Goal: Task Accomplishment & Management: Complete application form

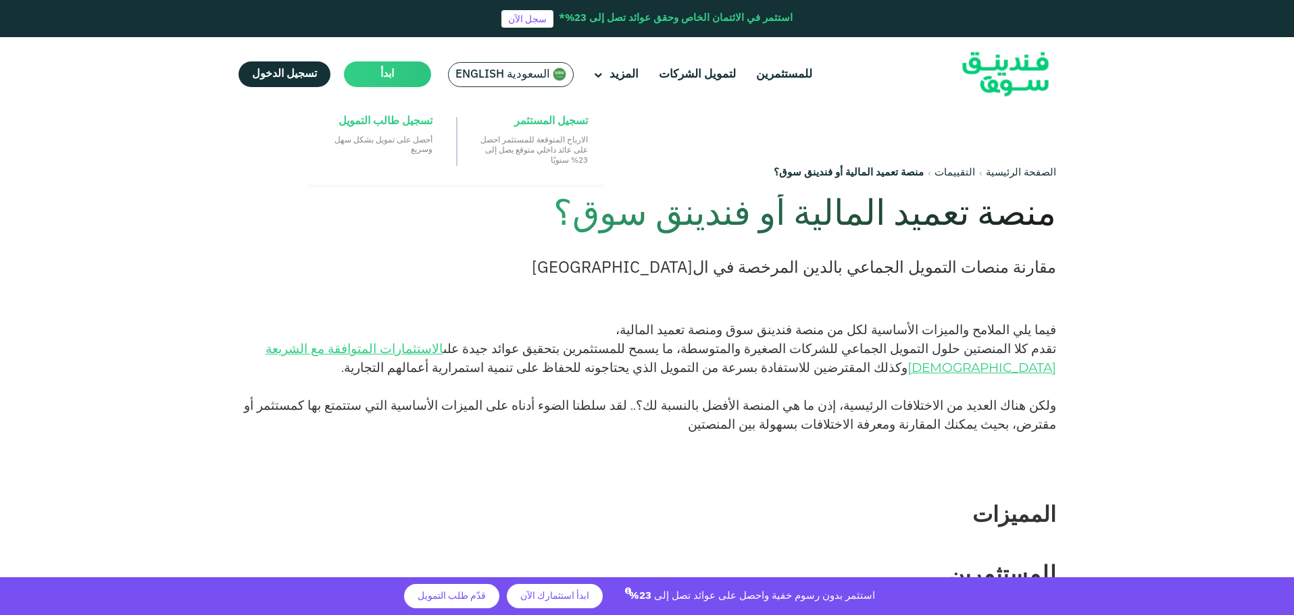
click at [361, 77] on main "ابدأ" at bounding box center [387, 74] width 87 height 26
click at [389, 124] on span "تسجيل طالب التمويل" at bounding box center [385, 121] width 94 height 15
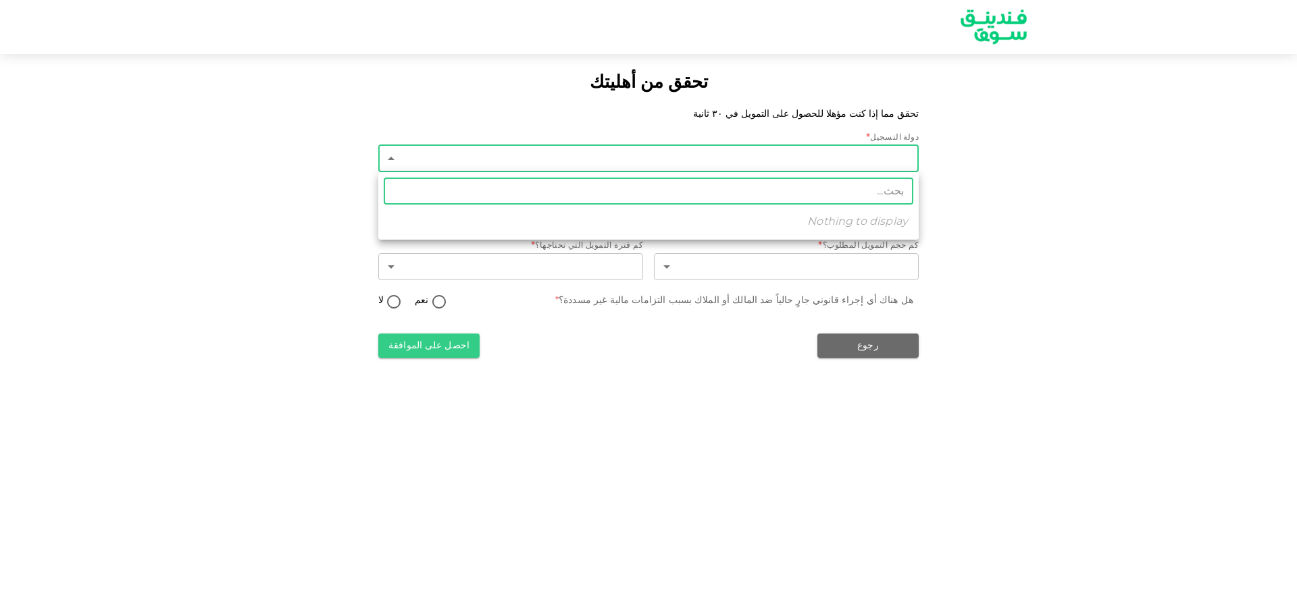
click at [622, 163] on body "تحقق من أهليتك تحقق مما إذا كنت مؤهلا للحصول على التمويل في ٣٠ ثانية دولة التسج…" at bounding box center [648, 307] width 1297 height 615
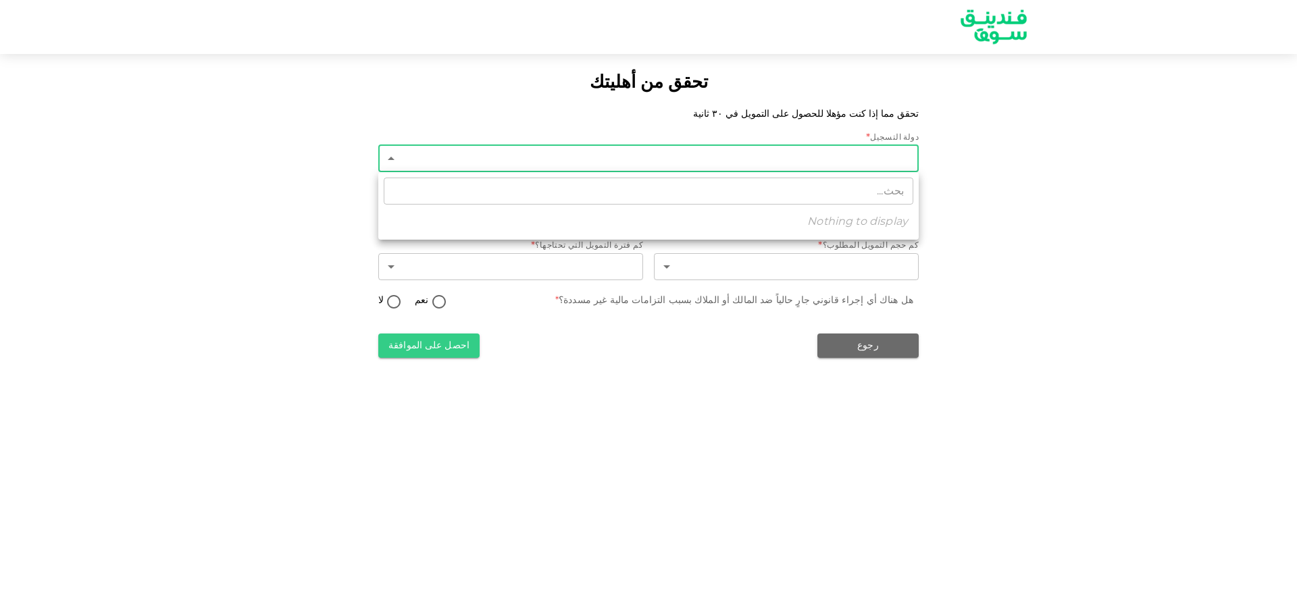
click at [118, 191] on div at bounding box center [648, 307] width 1297 height 615
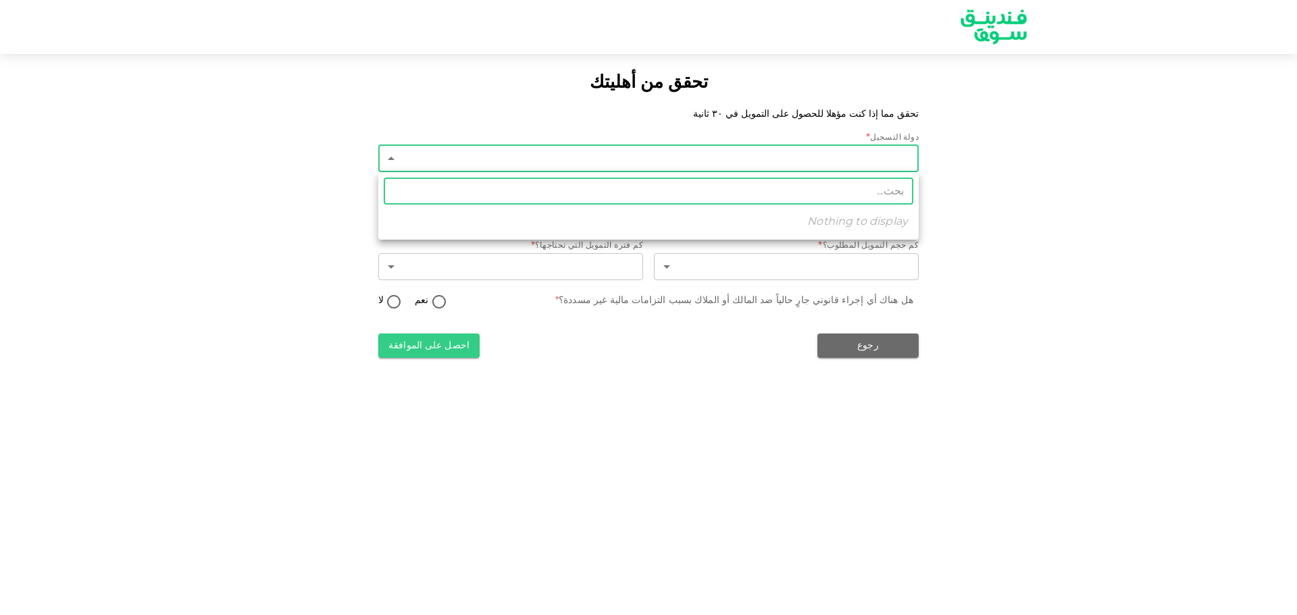
click at [476, 162] on body "تحقق من أهليتك تحقق مما إذا كنت مؤهلا للحصول على التمويل في ٣٠ ثانية دولة التسج…" at bounding box center [648, 307] width 1297 height 615
type input "المملكة العربية السعودية"
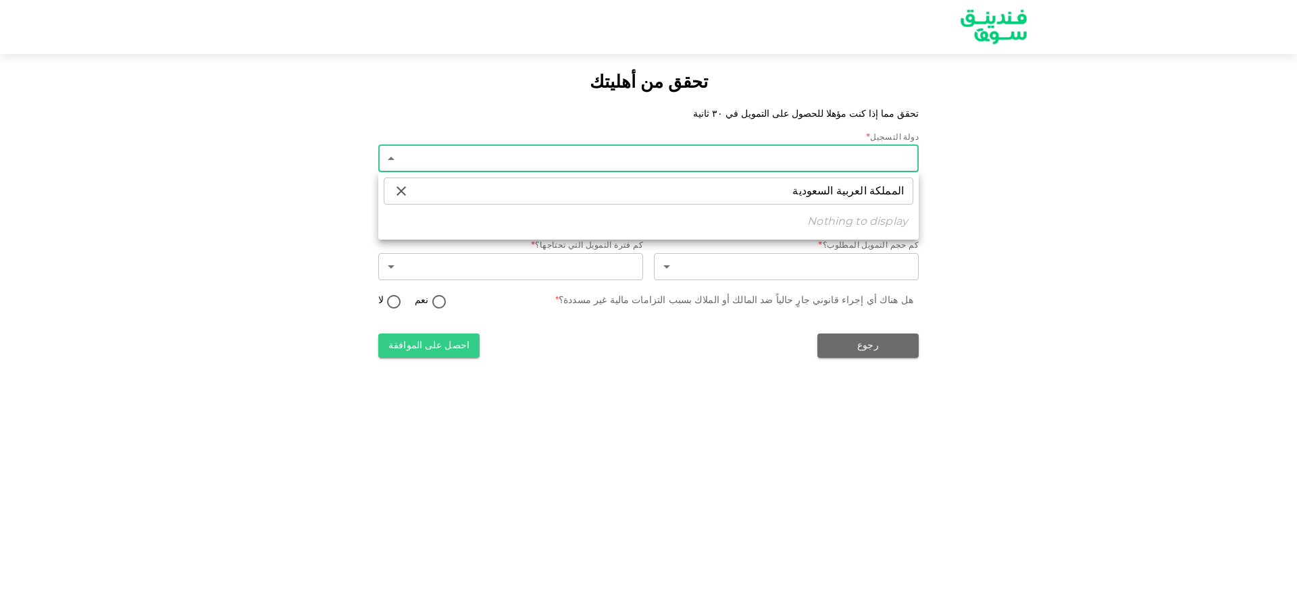
click at [155, 227] on div at bounding box center [648, 307] width 1297 height 615
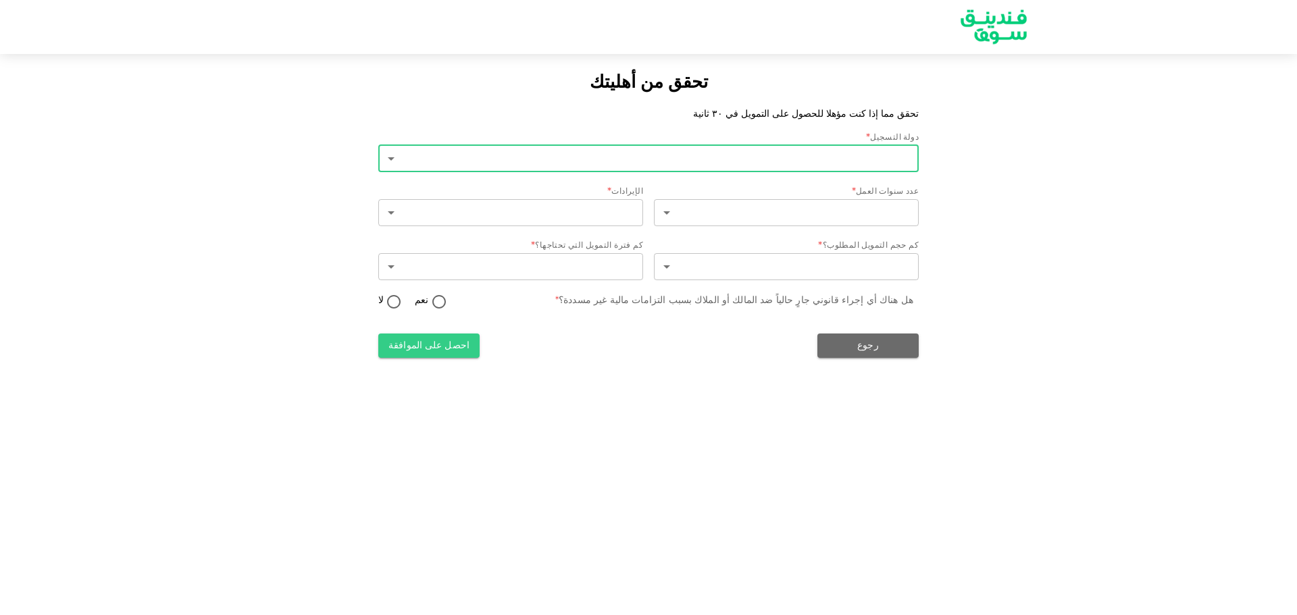
click at [559, 172] on div "​ ​" at bounding box center [648, 160] width 540 height 30
click at [576, 165] on body "تحقق من أهليتك تحقق مما إذا كنت مؤهلا للحصول على التمويل في ٣٠ ثانية دولة التسج…" at bounding box center [648, 307] width 1297 height 615
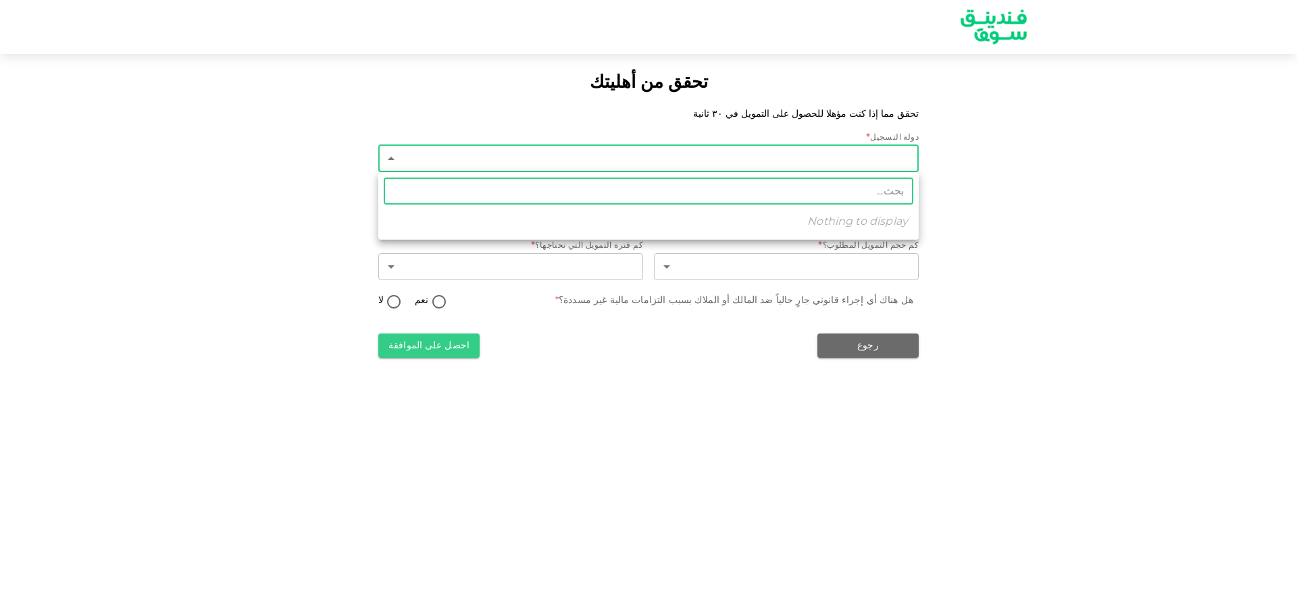
type input "2"
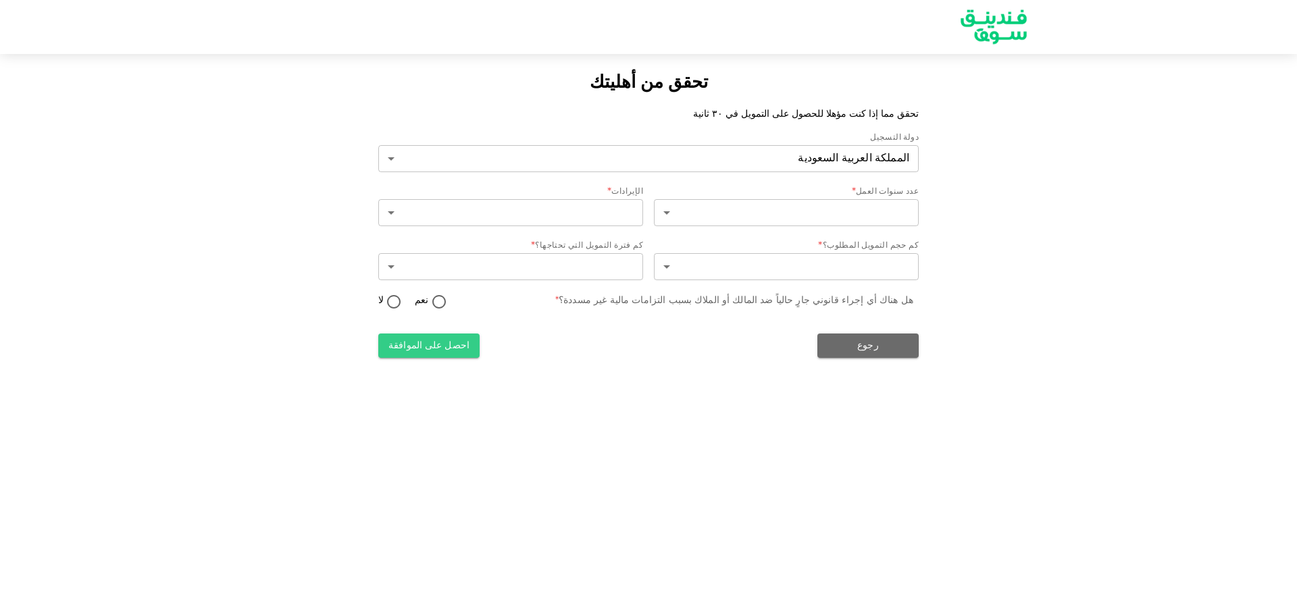
click at [802, 236] on div "دولة التسجيل المملكة العربية السعودية 2 ​ عدد سنوات العمل * ​ ​ الإيرادات * ​ ​…" at bounding box center [648, 245] width 540 height 226
click at [802, 218] on body "تحقق من أهليتك تحقق مما إذا كنت مؤهلا للحصول على التمويل في ٣٠ ثانية دولة التسج…" at bounding box center [648, 307] width 1297 height 615
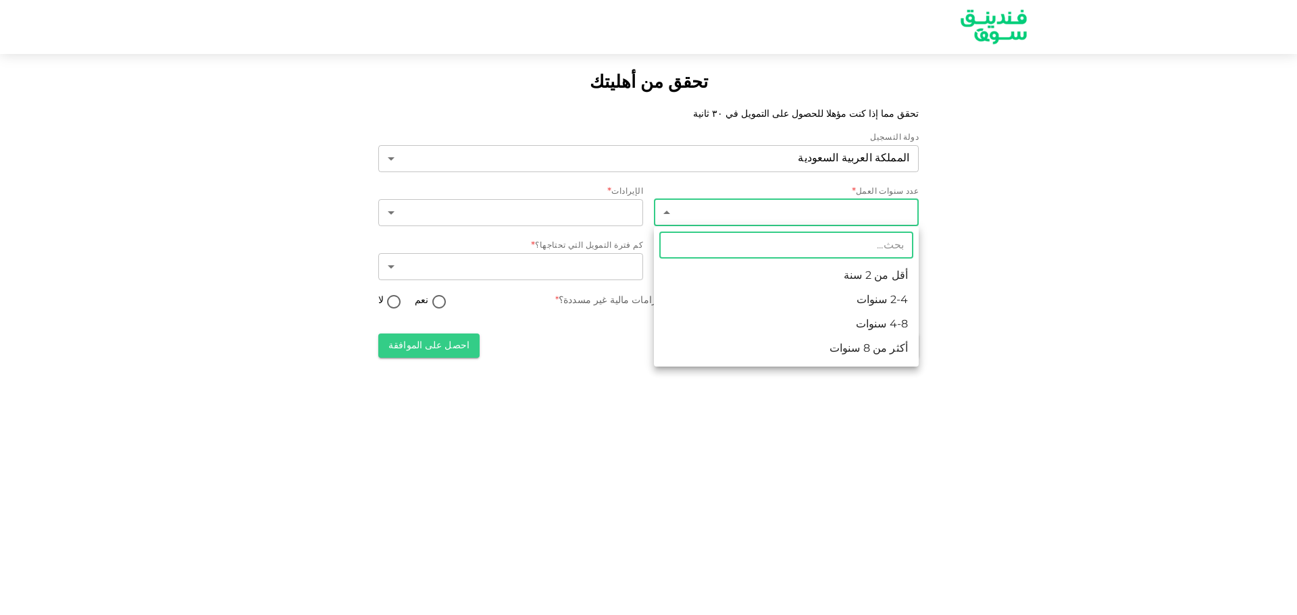
click at [864, 347] on li "أكثر من 8 سنوات" at bounding box center [786, 349] width 265 height 24
type input "4"
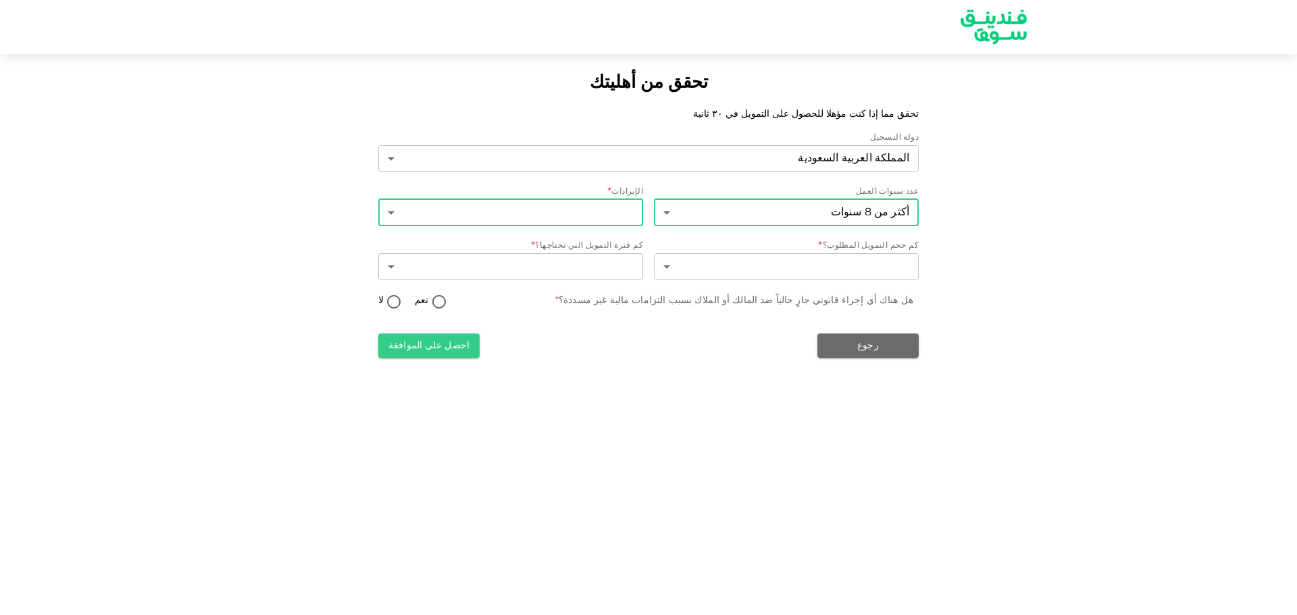
click at [561, 222] on body "تحقق من أهليتك تحقق مما إذا كنت مؤهلا للحصول على التمويل في ٣٠ ثانية دولة التسج…" at bounding box center [648, 307] width 1297 height 615
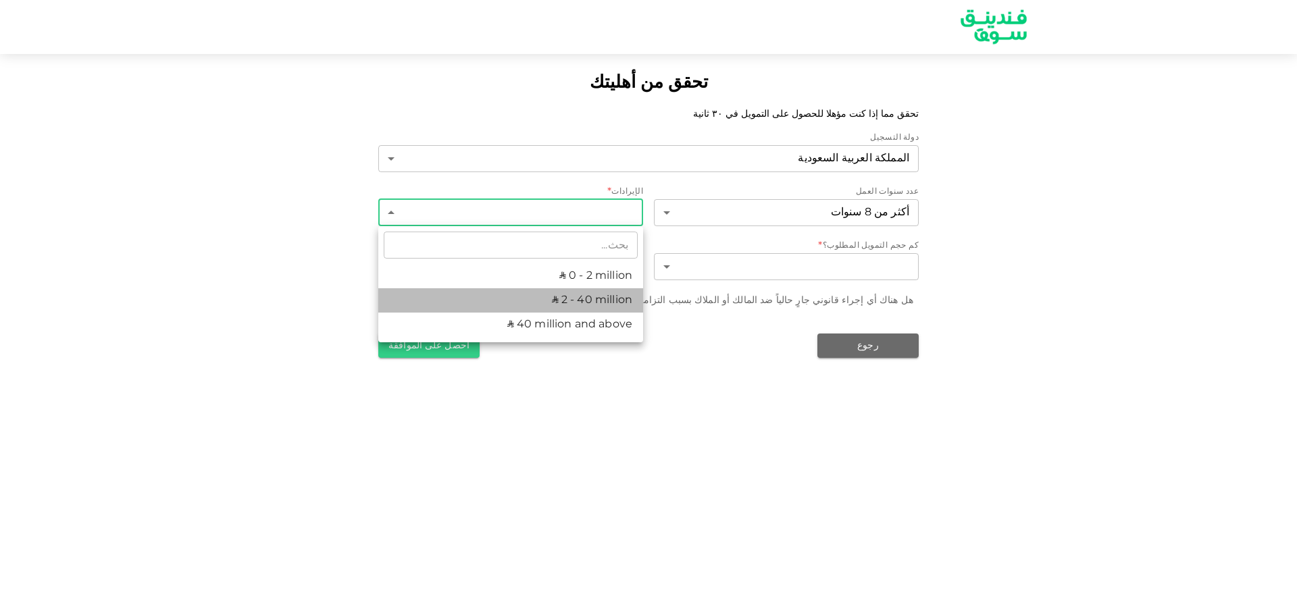
click at [618, 293] on li "ʢ 2 - 40 million" at bounding box center [510, 300] width 265 height 24
type input "2"
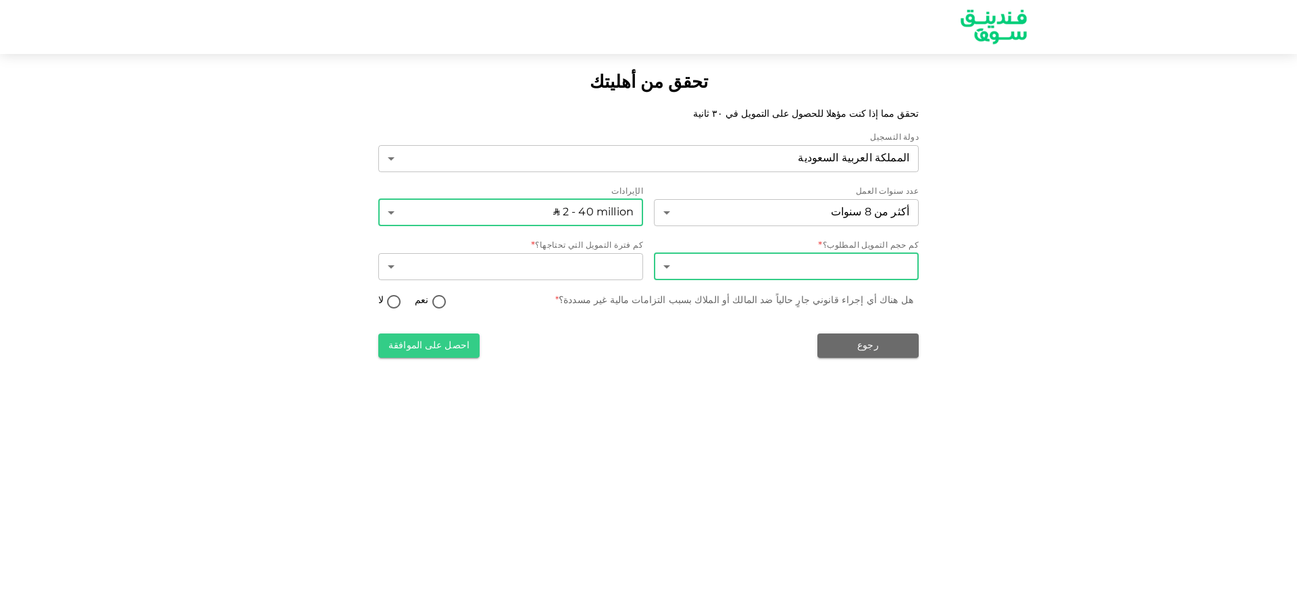
click at [792, 260] on body "تحقق من أهليتك تحقق مما إذا كنت مؤهلا للحصول على التمويل في ٣٠ ثانية دولة التسج…" at bounding box center [648, 307] width 1297 height 615
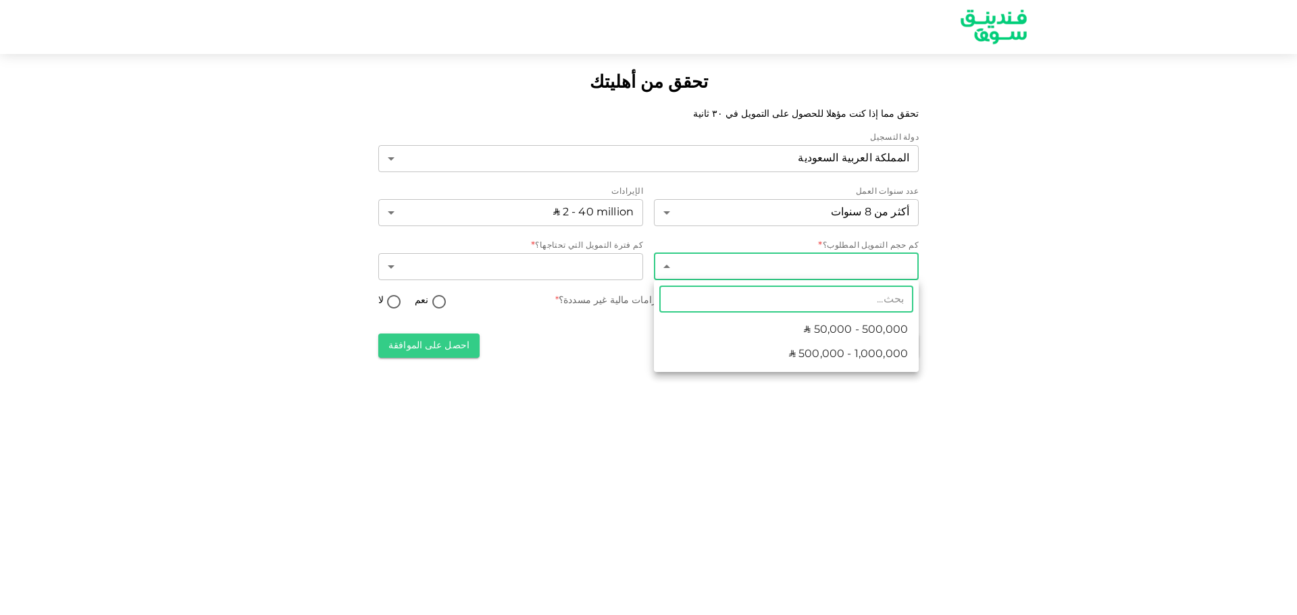
drag, startPoint x: 797, startPoint y: 345, endPoint x: 764, endPoint y: 351, distance: 33.8
click at [797, 346] on li "ʢ 500,000 - 1,000,000" at bounding box center [786, 355] width 265 height 24
type input "2"
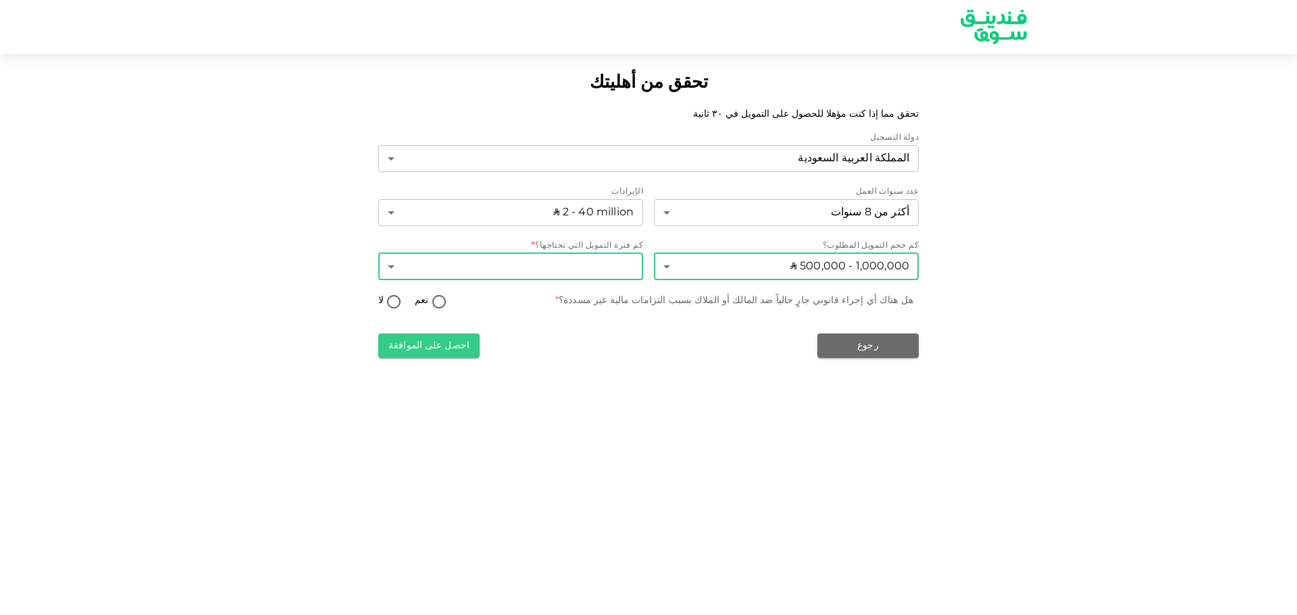
click at [551, 263] on body "تحقق من أهليتك تحقق مما إذا كنت مؤهلا للحصول على التمويل في ٣٠ ثانية دولة التسج…" at bounding box center [648, 307] width 1297 height 615
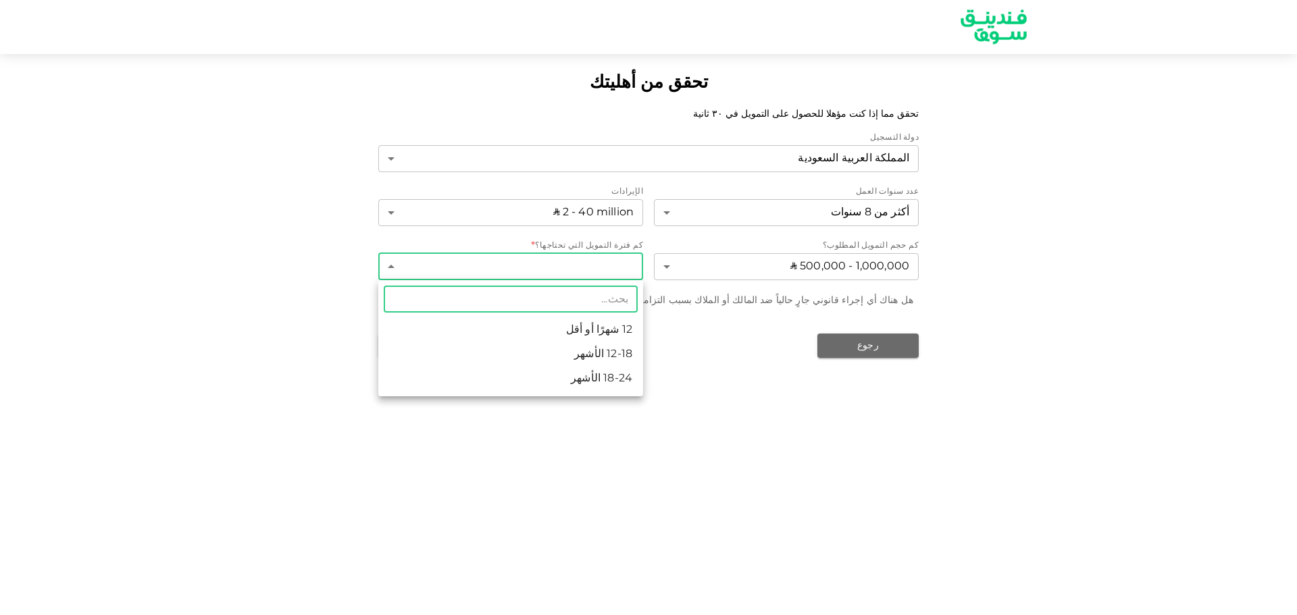
click at [576, 380] on li "18-24 الأشهر" at bounding box center [510, 379] width 265 height 24
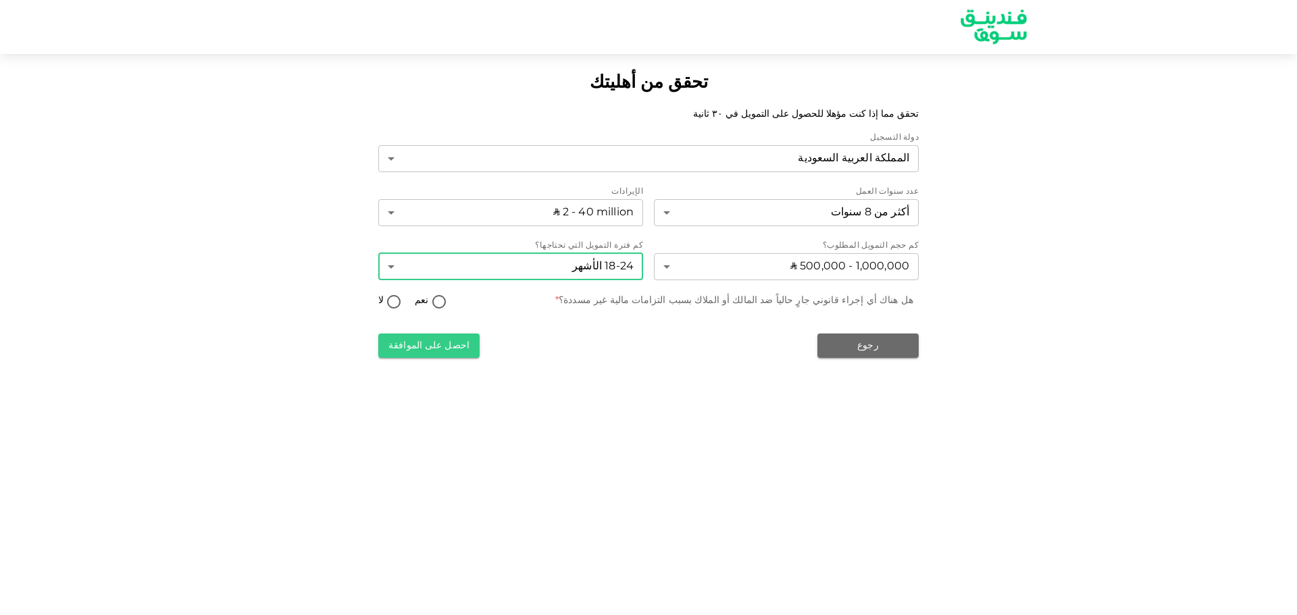
click at [592, 268] on body "تحقق من أهليتك تحقق مما إذا كنت مؤهلا للحصول على التمويل في ٣٠ ثانية دولة التسج…" at bounding box center [648, 307] width 1297 height 615
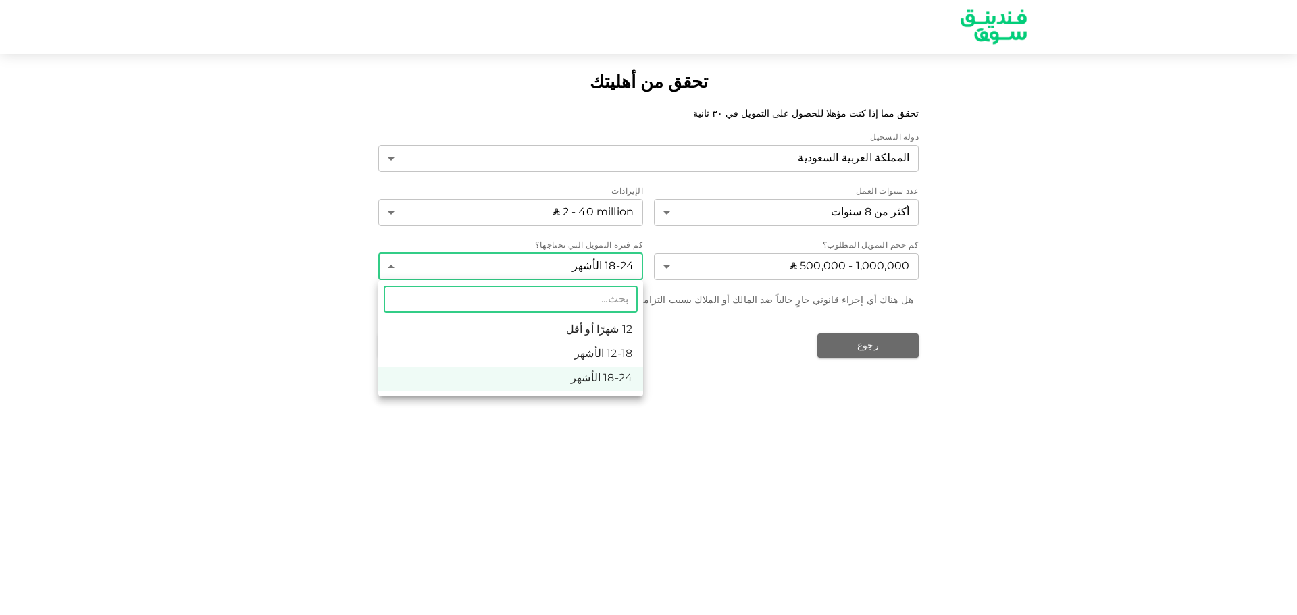
click at [594, 350] on li "12-18 الأشهر" at bounding box center [510, 355] width 265 height 24
type input "2"
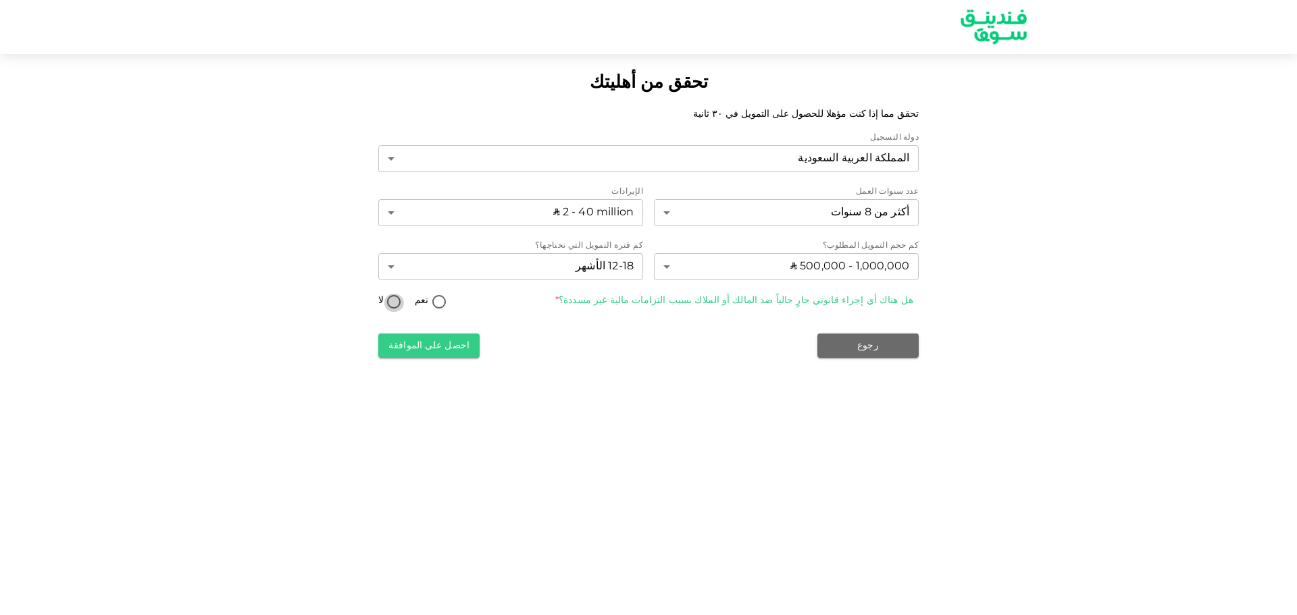
click at [393, 297] on input "لا" at bounding box center [394, 303] width 20 height 18
radio input "true"
click at [432, 351] on button "احصل على الموافقة" at bounding box center [428, 346] width 101 height 24
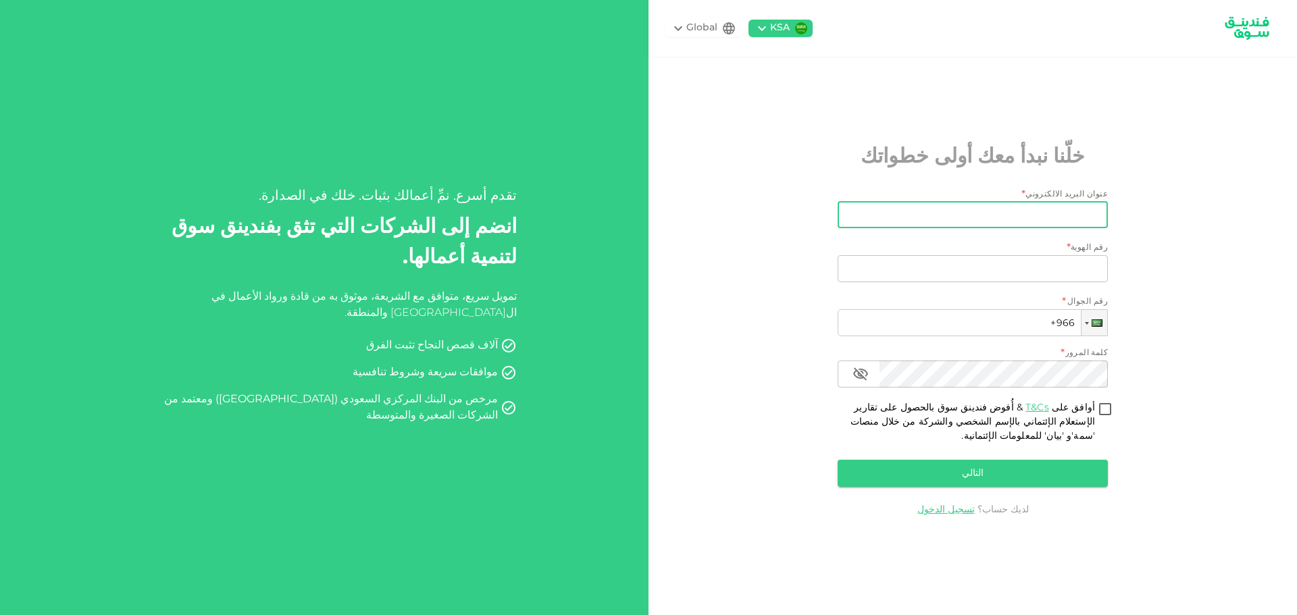
click at [988, 221] on input "عنوان البريد الالكتروني" at bounding box center [980, 214] width 255 height 27
type input "س"
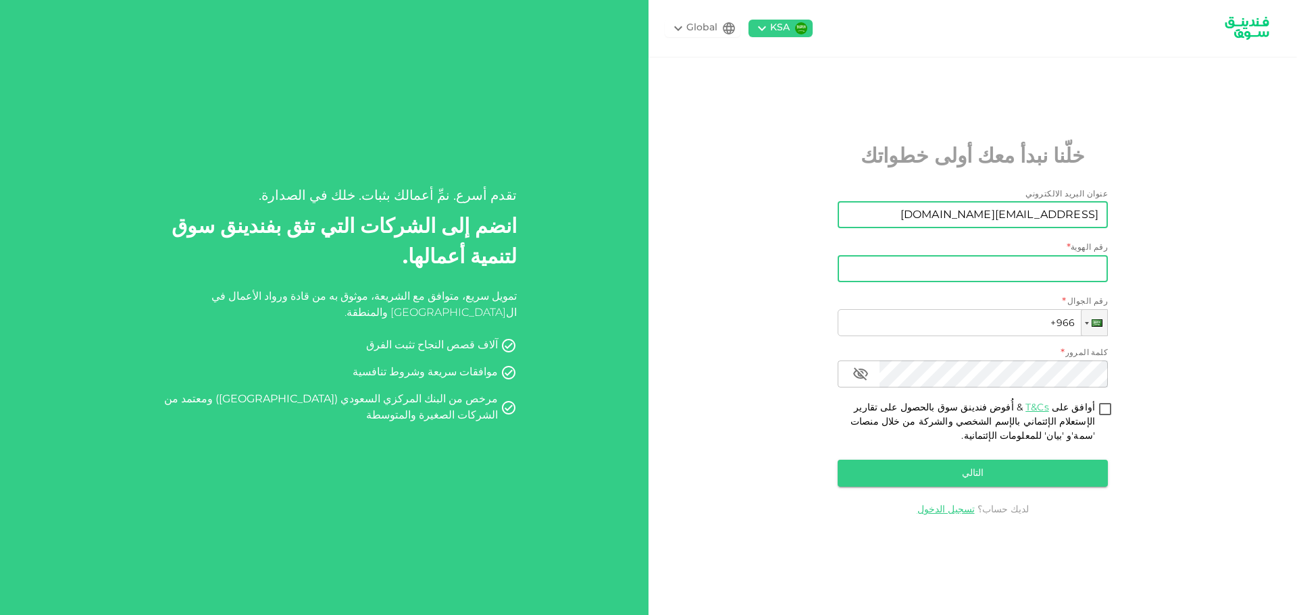
type input "saftco@saftaibah.com"
click at [1057, 258] on input "رقم الهوية" at bounding box center [973, 268] width 270 height 27
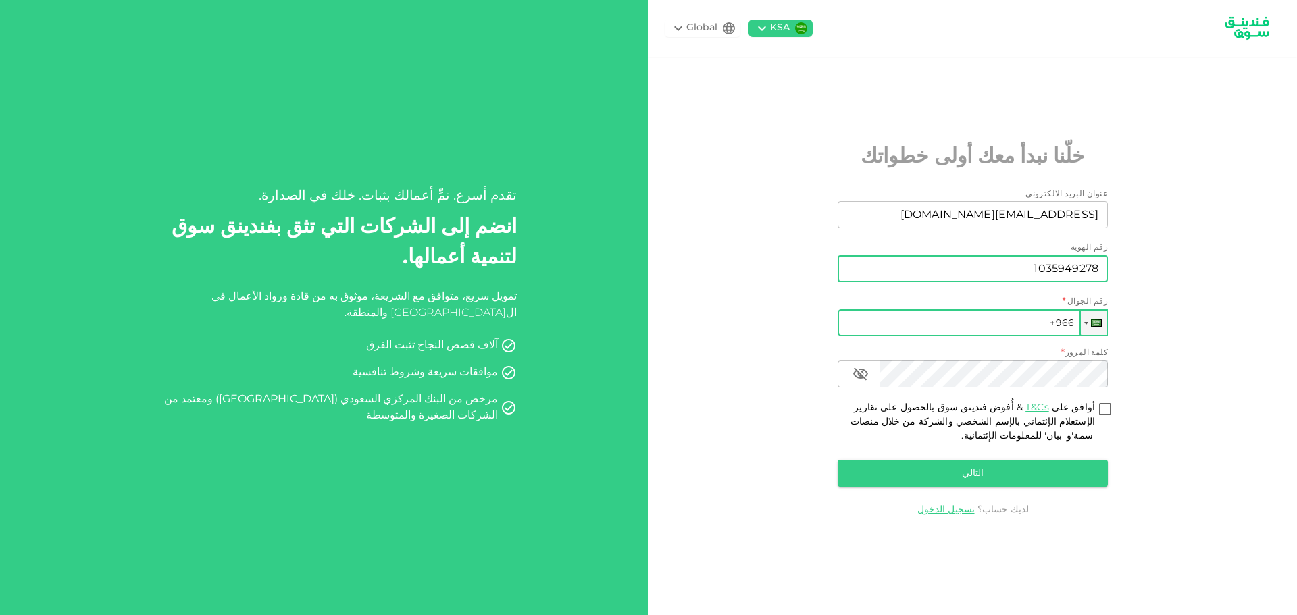
type input "1035949278"
click at [1002, 336] on input "+966" at bounding box center [973, 322] width 270 height 27
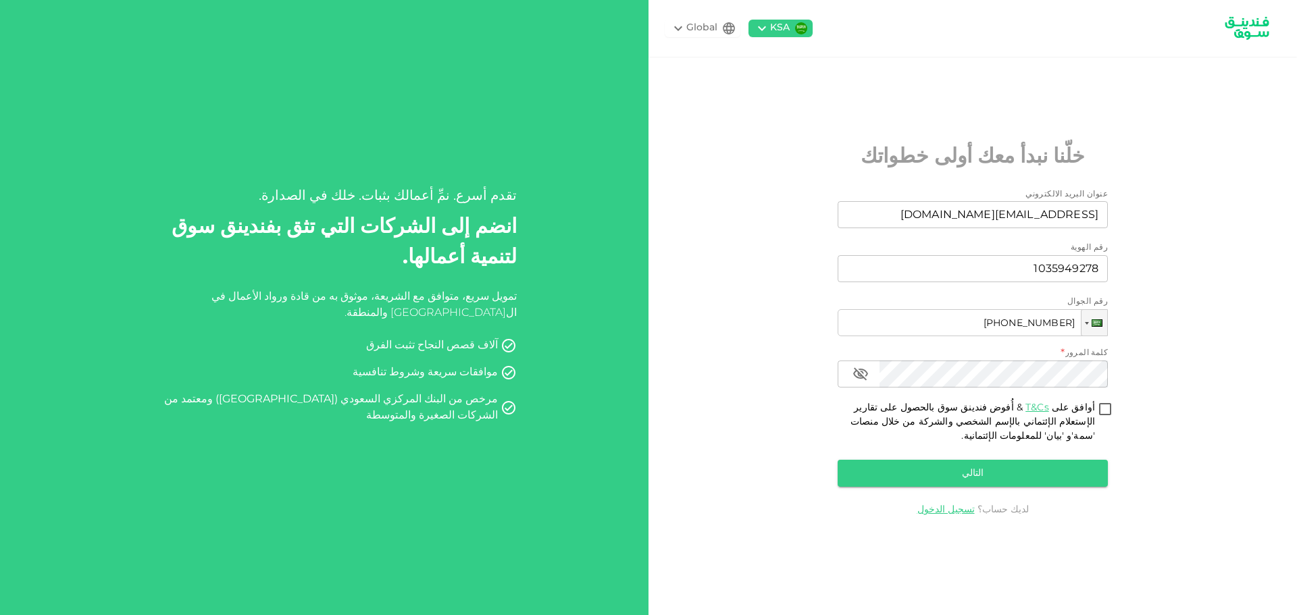
type input "+966 050 530 748 1"
click at [810, 426] on div "KSA Global خلّنا نبدأ معك أولى خطواتك عنوان البريد الالكتروني عنوان البريد الال…" at bounding box center [973, 307] width 649 height 615
click at [1109, 409] on input "أوافق على T&Cs & أُفوض فندينق سوق بالحصول على تقارير الإستعلام الإئتماني بالإسم…" at bounding box center [1105, 410] width 20 height 18
checkbox input "true"
click at [1038, 481] on button "التالي" at bounding box center [973, 473] width 270 height 27
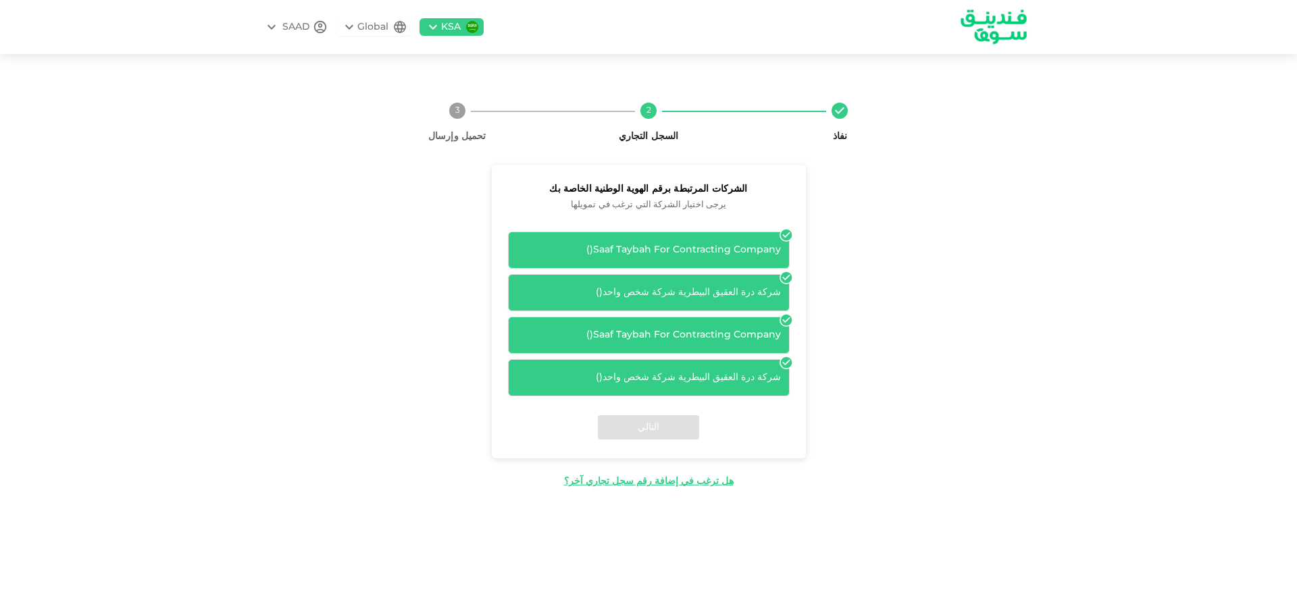
click at [705, 244] on div "Saaf Taybah For Contracting Company ( )" at bounding box center [649, 250] width 264 height 14
click at [748, 292] on div "شركة درة العقيق البيطرية شركة شخص واحد ( )" at bounding box center [649, 293] width 264 height 14
drag, startPoint x: 754, startPoint y: 330, endPoint x: 742, endPoint y: 368, distance: 39.7
click at [754, 330] on div "Saaf Taybah For Contracting Company ( )" at bounding box center [649, 335] width 264 height 14
click at [738, 383] on div "شركة درة العقيق البيطرية شركة شخص واحد ( )" at bounding box center [649, 378] width 264 height 14
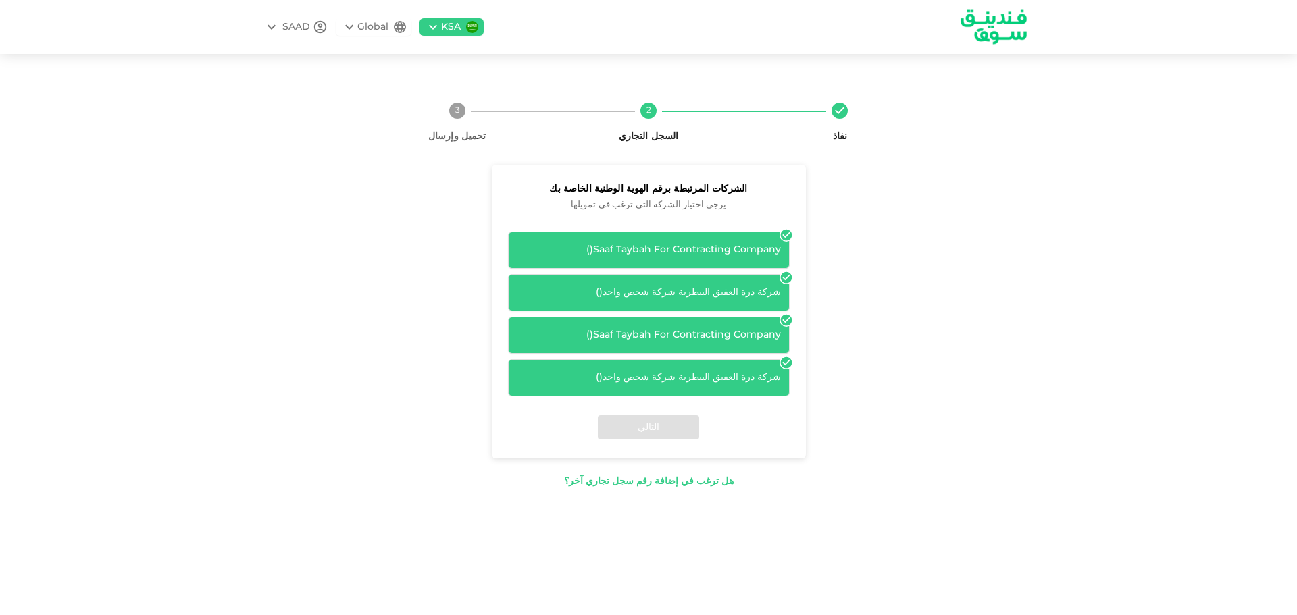
click at [668, 432] on div "التالي" at bounding box center [649, 428] width 314 height 62
click at [656, 230] on div "Saaf Taybah For Contracting Company ( ) شركة درة العقيق البيطرية شركة شخص واحد …" at bounding box center [649, 309] width 314 height 176
click at [656, 253] on div "Saaf Taybah For Contracting Company ( )" at bounding box center [649, 250] width 264 height 14
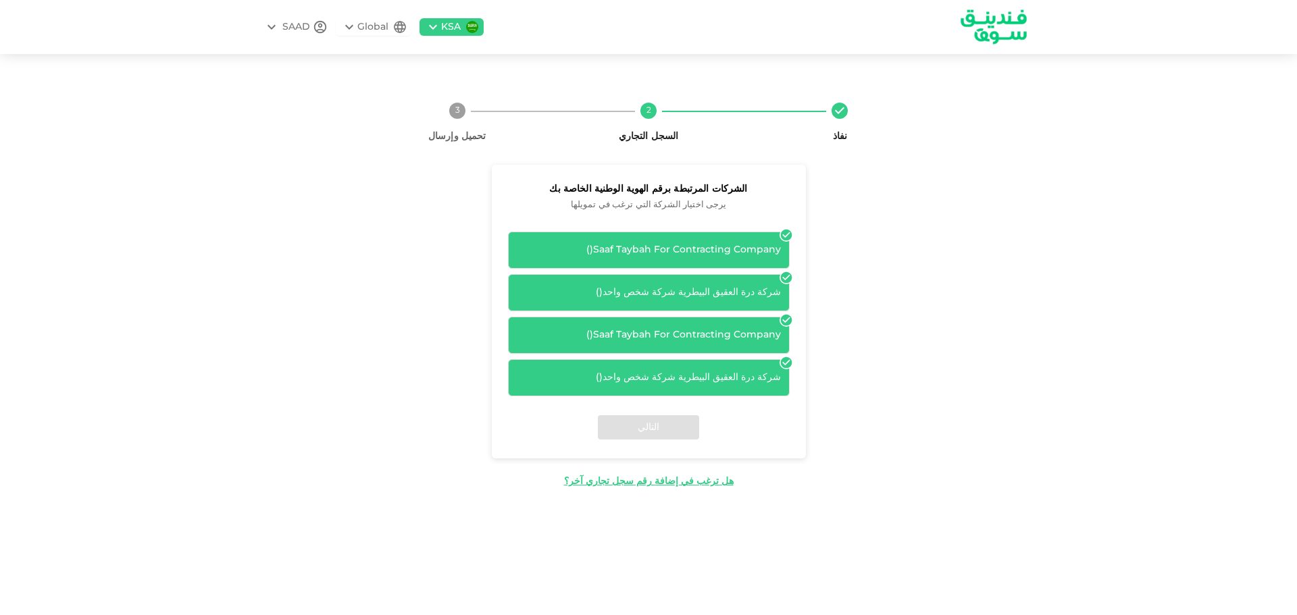
click at [591, 249] on span "( )" at bounding box center [589, 249] width 7 height 9
click at [649, 430] on div "التالي" at bounding box center [649, 428] width 314 height 62
click at [785, 368] on icon at bounding box center [785, 362] width 11 height 11
click at [778, 382] on div "شركة درة العقيق البيطرية شركة شخص واحد ( )" at bounding box center [649, 378] width 264 height 14
click at [715, 376] on div "شركة درة العقيق البيطرية شركة شخص واحد ( )" at bounding box center [649, 378] width 264 height 14
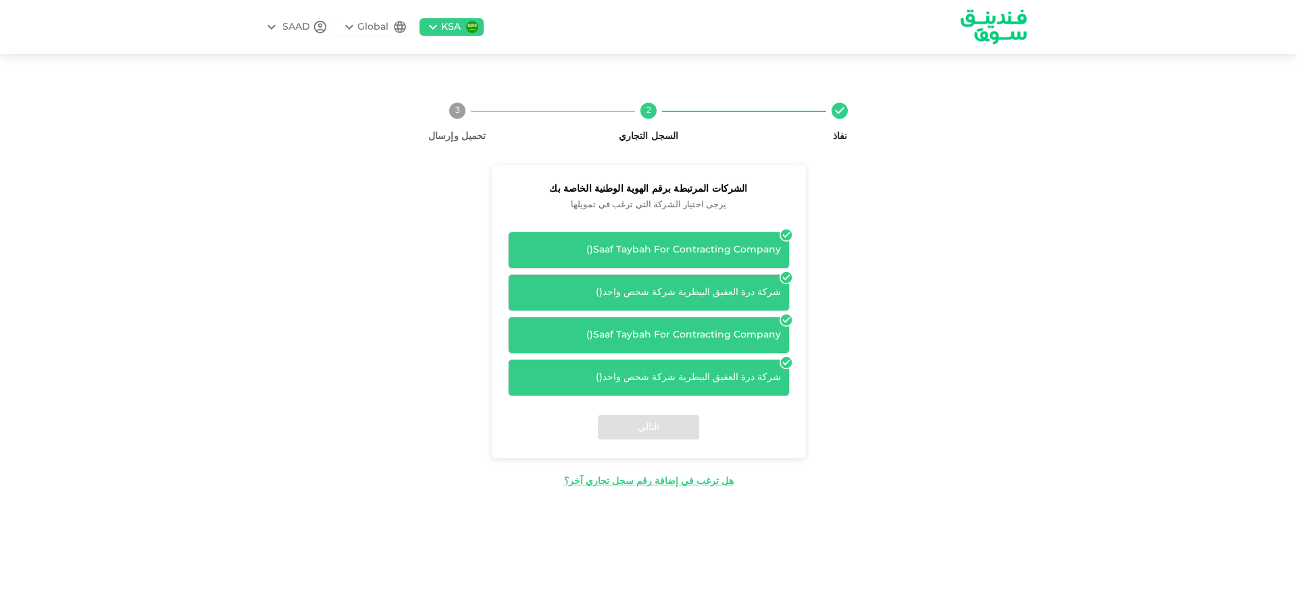
click at [426, 25] on icon at bounding box center [433, 27] width 16 height 16
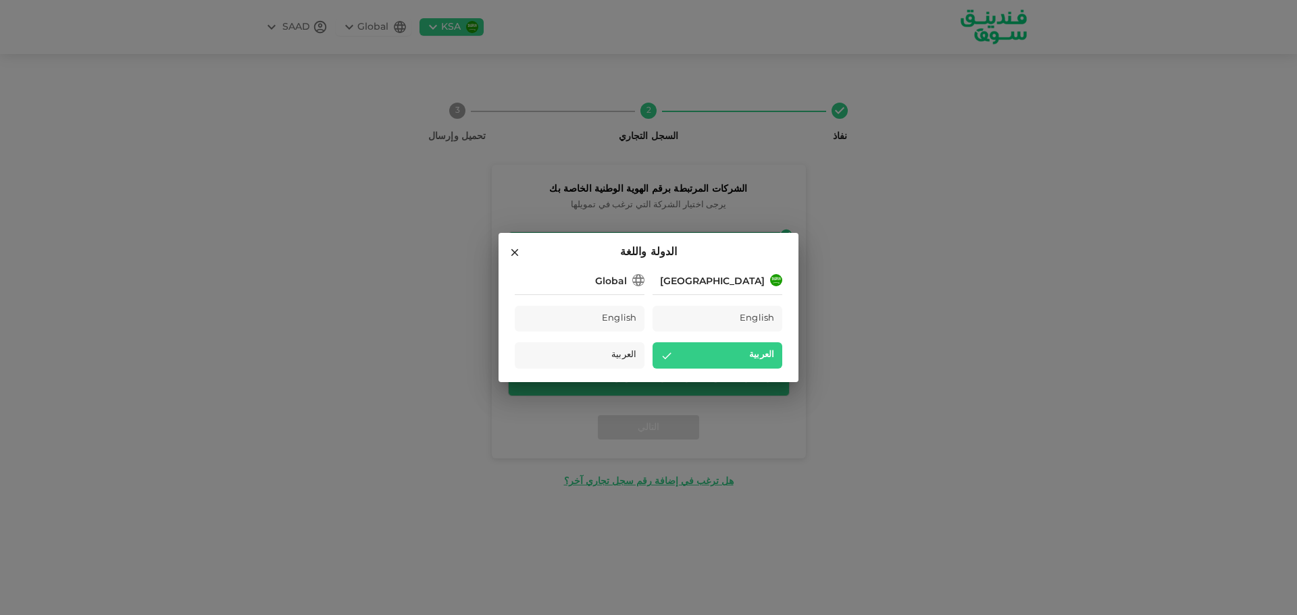
click at [516, 255] on icon at bounding box center [514, 252] width 7 height 7
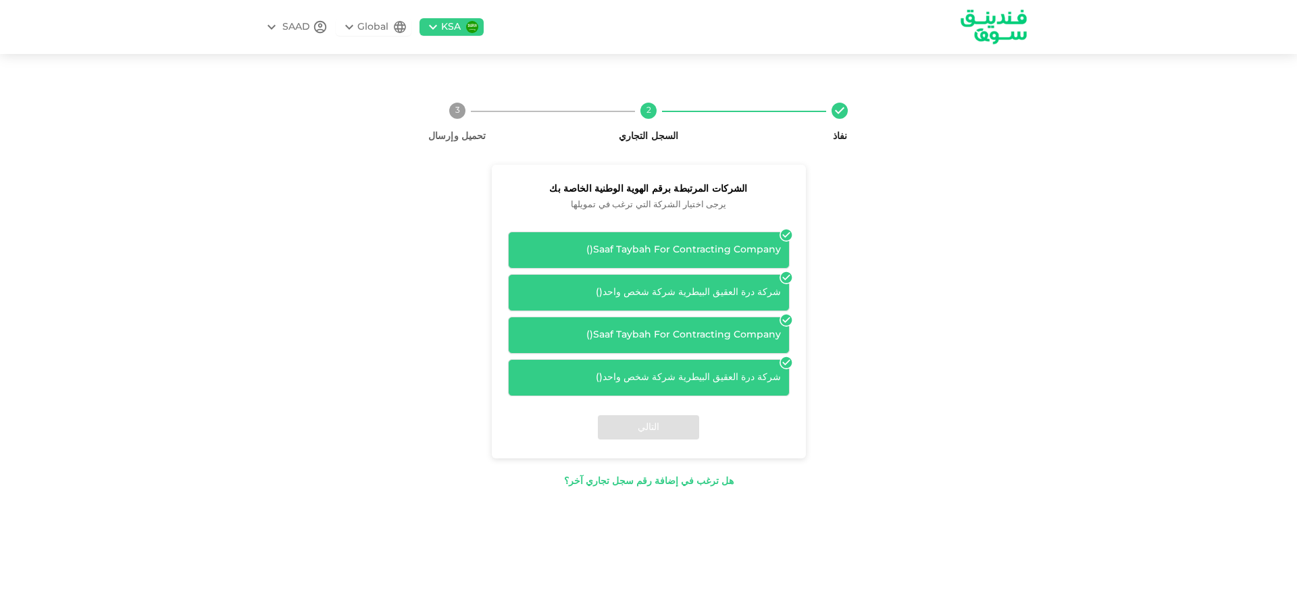
click at [609, 482] on div "هل ترغب في إضافة رقم سجل تجاري آخر؟" at bounding box center [649, 482] width 170 height 14
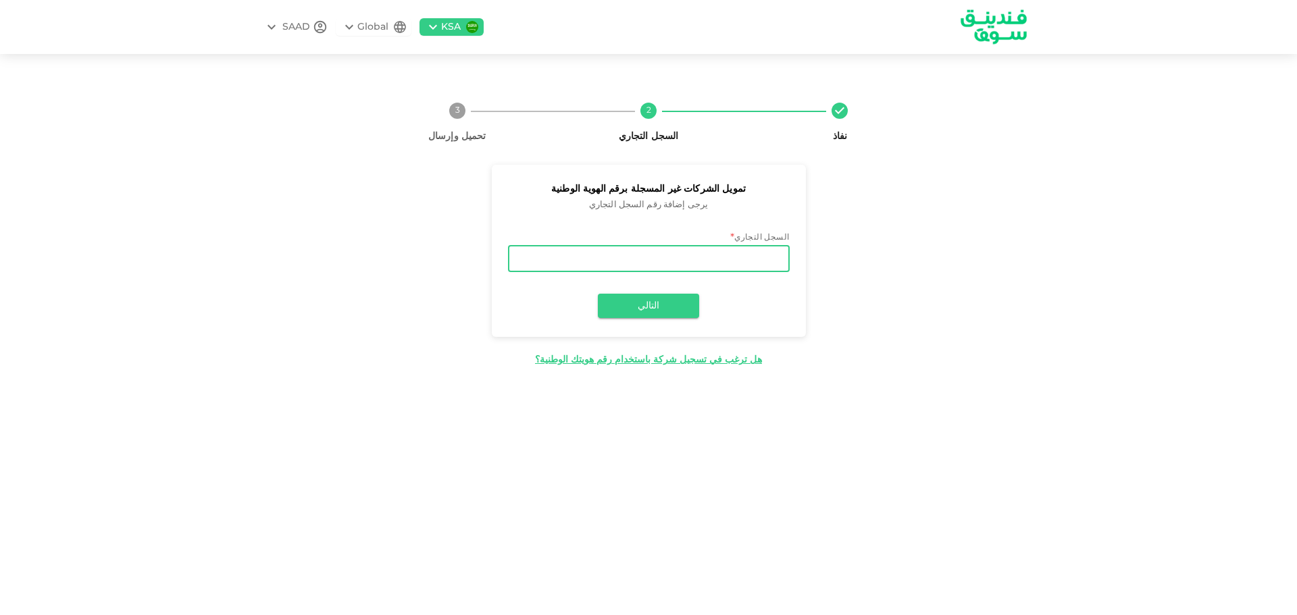
click at [721, 263] on input "السجل التجاري" at bounding box center [649, 258] width 282 height 27
type input "4650052096"
click at [680, 315] on button "التالي" at bounding box center [648, 306] width 101 height 24
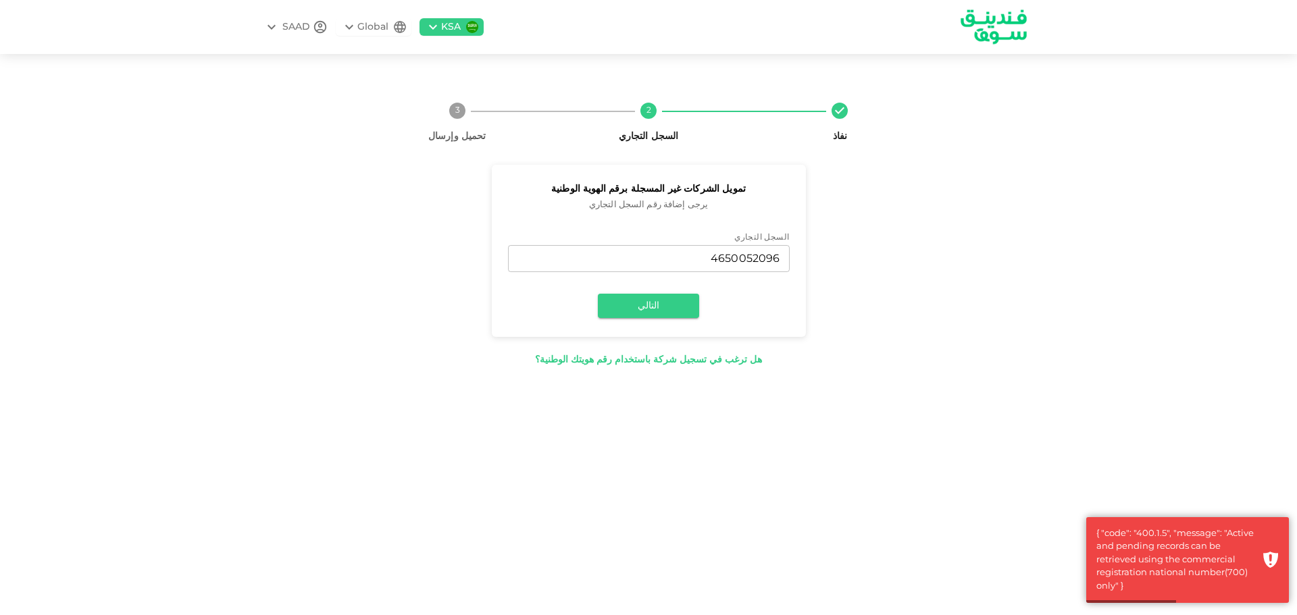
click at [707, 357] on div "هل ترغب في تسجيل شركة باستخدام رقم هويتك الوطنية؟" at bounding box center [648, 360] width 227 height 14
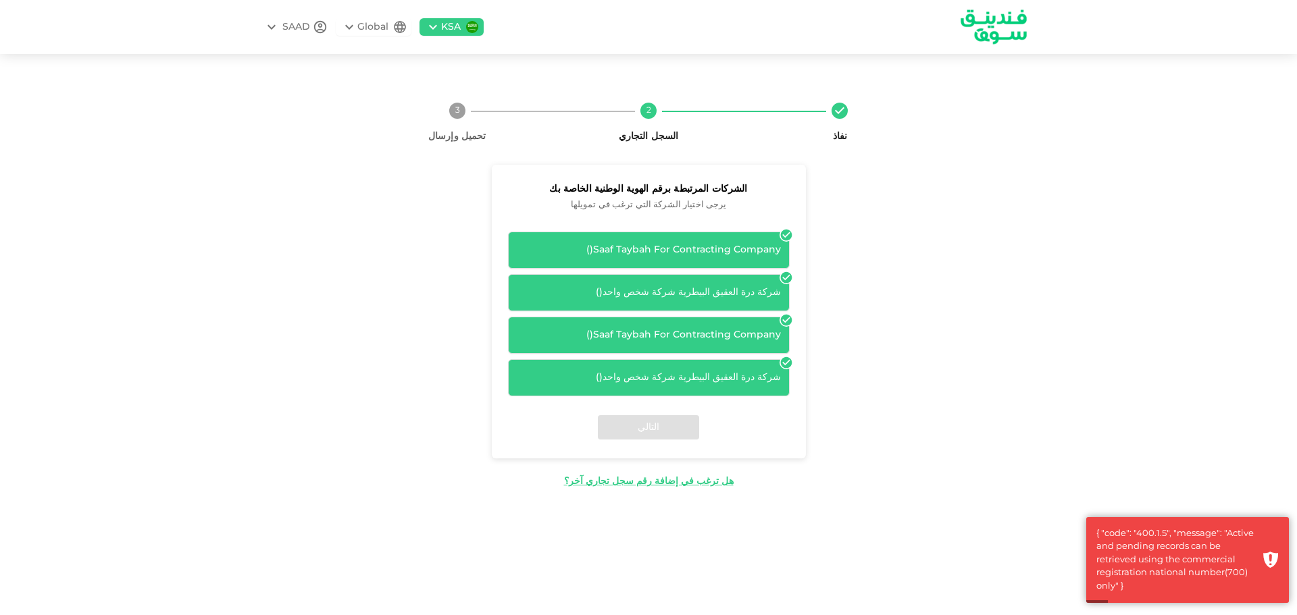
click at [787, 280] on icon at bounding box center [785, 277] width 11 height 11
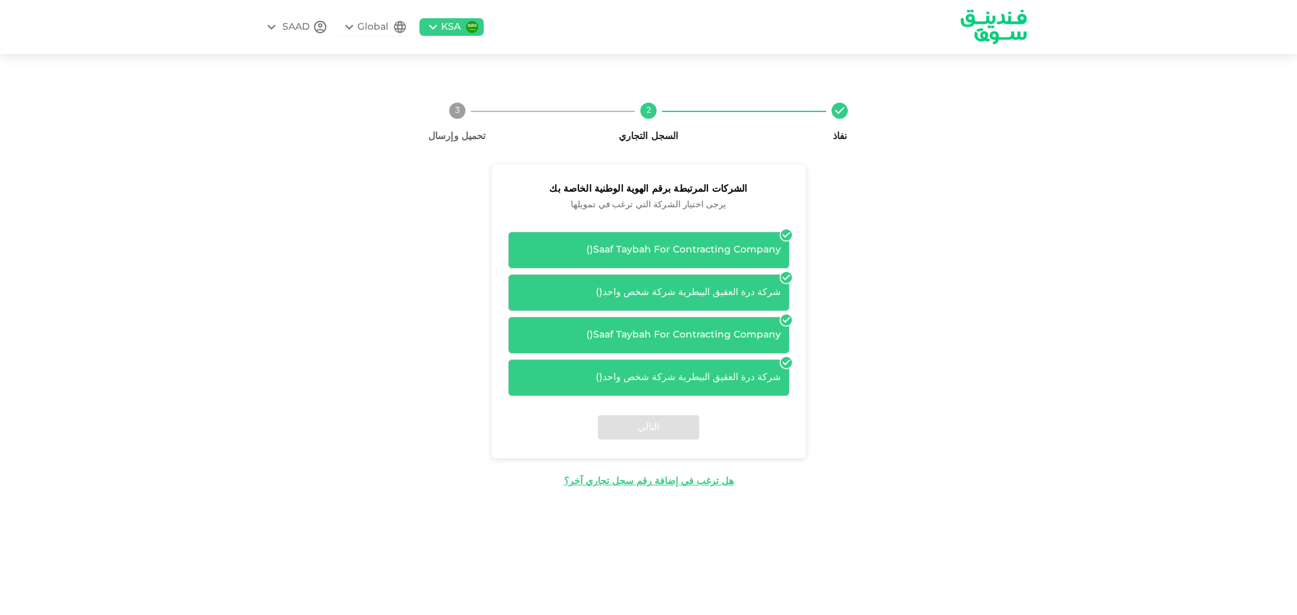
click at [788, 322] on icon at bounding box center [785, 320] width 11 height 11
click at [782, 364] on icon at bounding box center [785, 362] width 11 height 11
click at [781, 230] on icon at bounding box center [787, 235] width 14 height 14
click at [783, 230] on icon at bounding box center [787, 235] width 14 height 14
drag, startPoint x: 783, startPoint y: 230, endPoint x: 744, endPoint y: 300, distance: 79.9
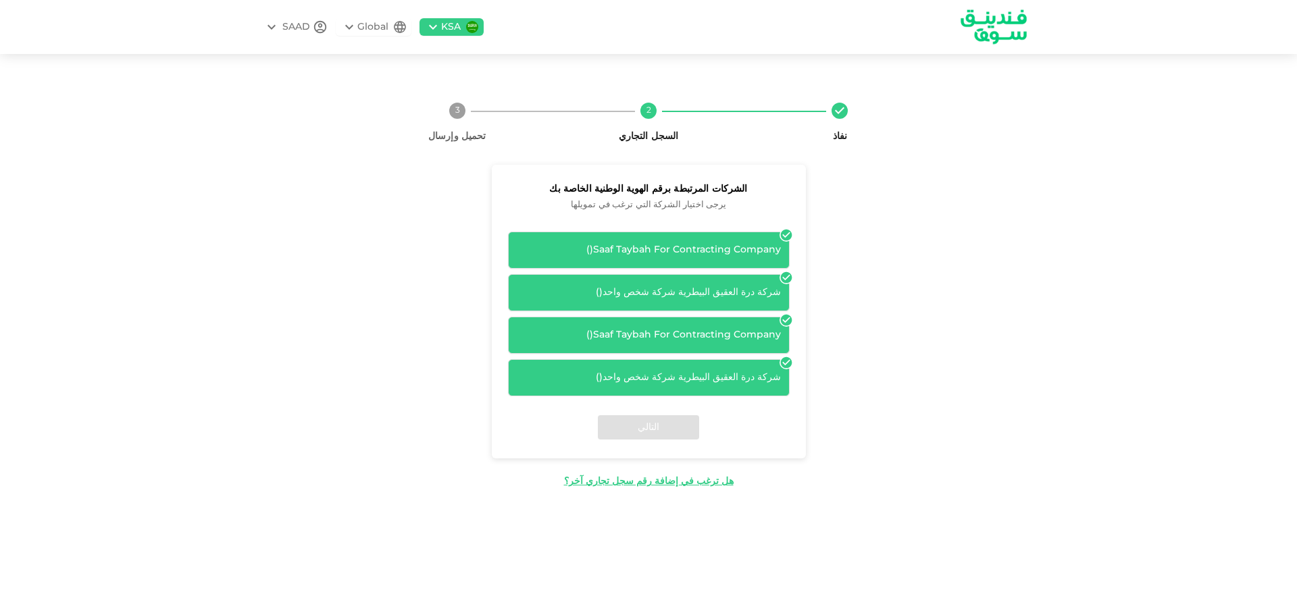
click at [778, 238] on div "Saaf Taybah For Contracting Company ( )" at bounding box center [649, 250] width 282 height 37
click at [656, 433] on div "التالي" at bounding box center [649, 428] width 314 height 62
click at [655, 433] on div "التالي" at bounding box center [649, 428] width 314 height 62
click at [655, 431] on div "التالي" at bounding box center [649, 428] width 314 height 62
click at [458, 119] on span "تحميل وإرسال" at bounding box center [457, 131] width 180 height 24
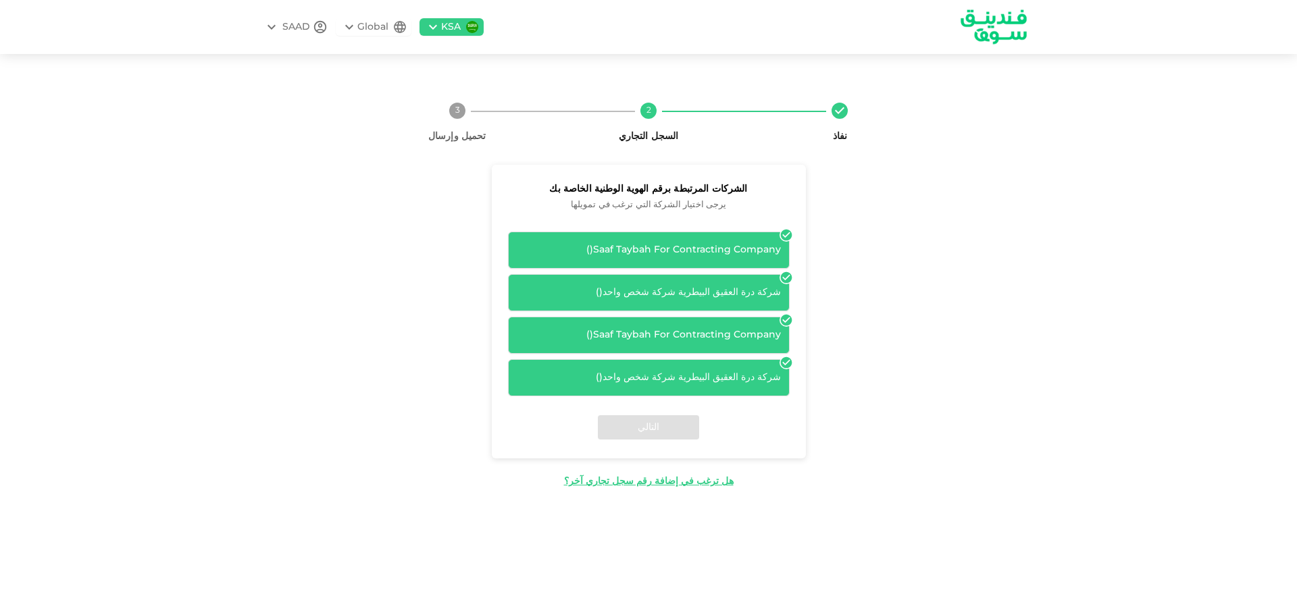
click at [636, 432] on div "التالي" at bounding box center [649, 428] width 314 height 62
click at [667, 307] on div "شركة درة العقيق البيطرية شركة شخص واحد ( )" at bounding box center [649, 292] width 282 height 37
click at [667, 305] on div "شركة درة العقيق البيطرية شركة شخص واحد ( )" at bounding box center [649, 292] width 282 height 37
drag, startPoint x: 0, startPoint y: 0, endPoint x: 747, endPoint y: 281, distance: 798.3
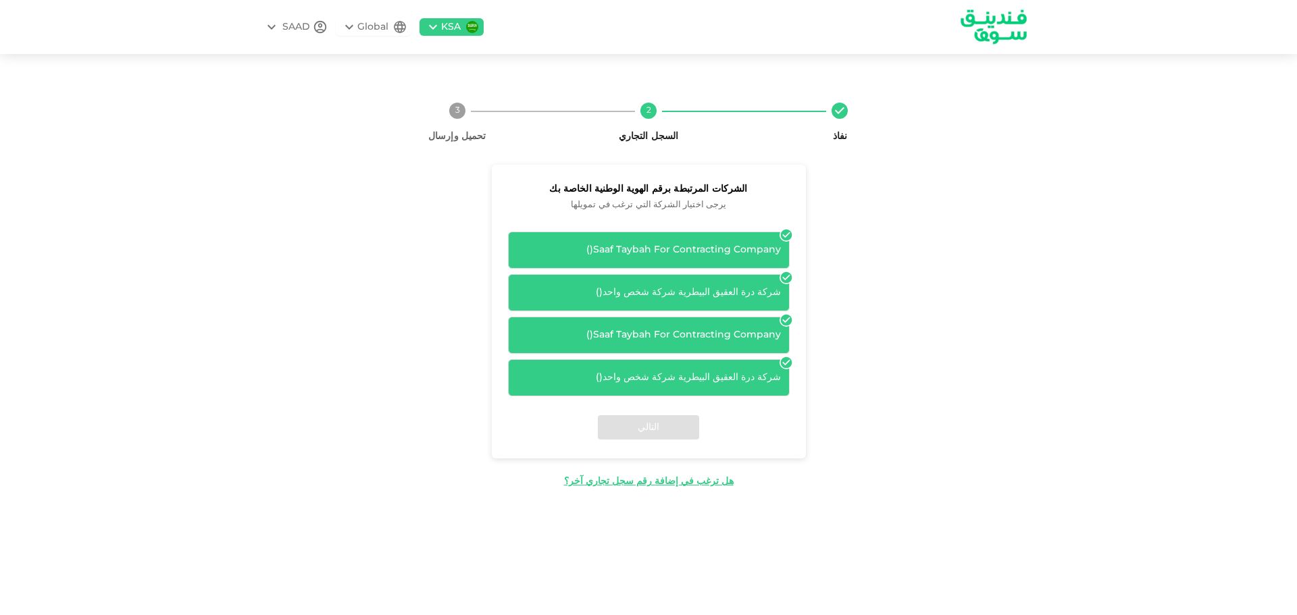
click at [747, 281] on div "شركة درة العقيق البيطرية شركة شخص واحد ( )" at bounding box center [649, 292] width 282 height 37
click at [742, 343] on div "Saaf Taybah For Contracting Company ( )" at bounding box center [649, 335] width 264 height 14
drag, startPoint x: 730, startPoint y: 391, endPoint x: 732, endPoint y: 383, distance: 8.4
click at [730, 388] on div "شركة درة العقيق البيطرية شركة شخص واحد ( )" at bounding box center [649, 377] width 282 height 37
drag, startPoint x: 736, startPoint y: 378, endPoint x: 757, endPoint y: 360, distance: 27.3
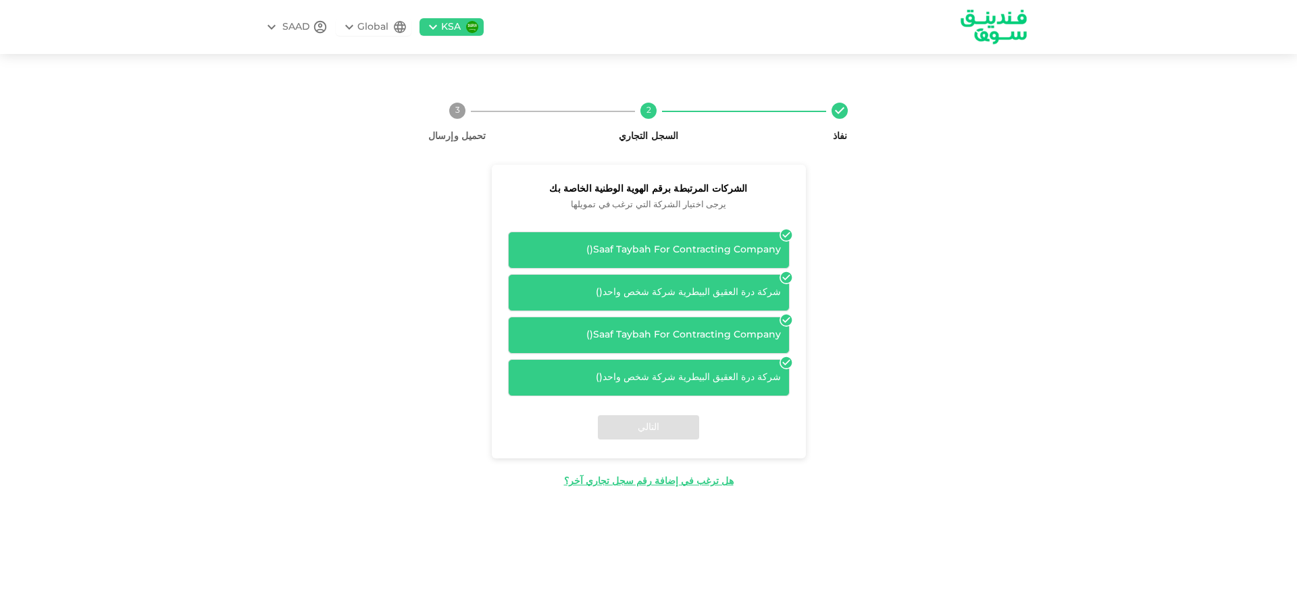
click at [748, 376] on div "شركة درة العقيق البيطرية شركة شخص واحد ( )" at bounding box center [649, 378] width 264 height 14
drag, startPoint x: 766, startPoint y: 339, endPoint x: 770, endPoint y: 314, distance: 25.3
click at [767, 334] on div "Saaf Taybah For Contracting Company ( )" at bounding box center [649, 335] width 264 height 14
drag, startPoint x: 770, startPoint y: 307, endPoint x: 765, endPoint y: 274, distance: 32.9
click at [768, 299] on div "شركة درة العقيق البيطرية شركة شخص واحد ( )" at bounding box center [649, 292] width 282 height 37
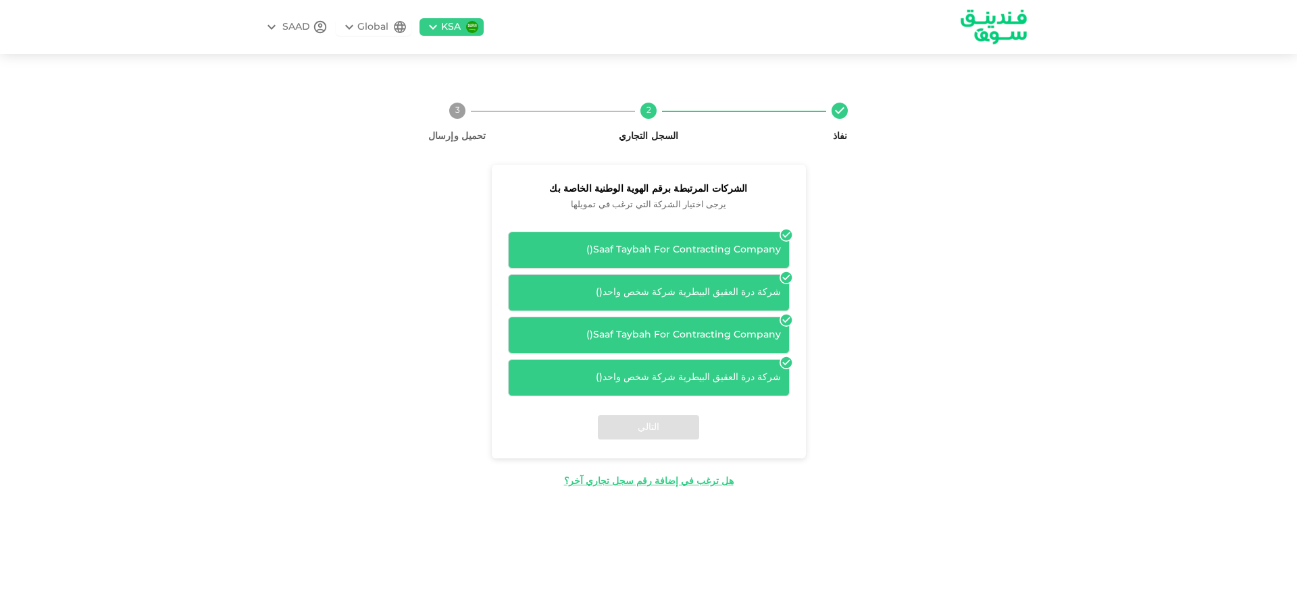
click at [767, 251] on div "Saaf Taybah For Contracting Company ( )" at bounding box center [649, 250] width 264 height 14
click at [753, 295] on div "شركة درة العقيق البيطرية شركة شخص واحد ( )" at bounding box center [649, 293] width 264 height 14
click at [755, 313] on div "Saaf Taybah For Contracting Company ( ) شركة درة العقيق البيطرية شركة شخص واحد …" at bounding box center [649, 314] width 282 height 165
click at [738, 357] on div "Saaf Taybah For Contracting Company ( ) شركة درة العقيق البيطرية شركة شخص واحد …" at bounding box center [649, 314] width 282 height 165
click at [736, 382] on div "شركة درة العقيق البيطرية شركة شخص واحد ( )" at bounding box center [649, 378] width 264 height 14
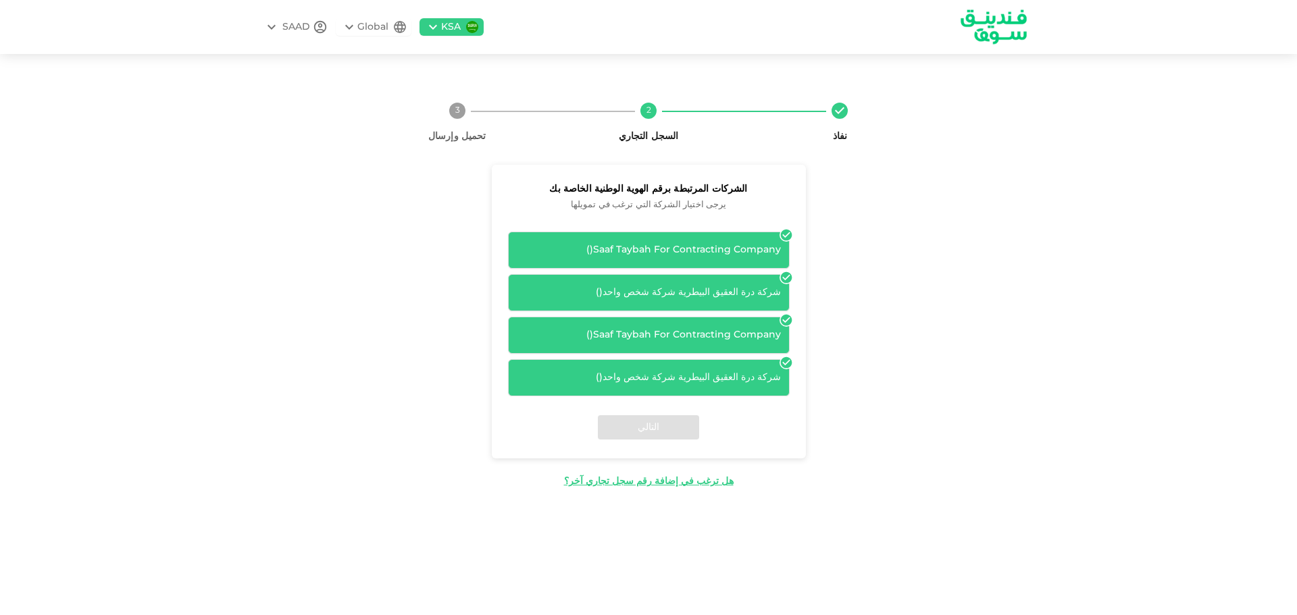
click at [753, 322] on div "Saaf Taybah For Contracting Company ( )" at bounding box center [649, 335] width 282 height 37
click at [762, 277] on div "شركة درة العقيق البيطرية شركة شخص واحد ( )" at bounding box center [649, 292] width 282 height 37
click at [775, 236] on div "Saaf Taybah For Contracting Company ( )" at bounding box center [649, 250] width 282 height 37
click at [773, 245] on div "Saaf Taybah For Contracting Company ( )" at bounding box center [649, 250] width 264 height 14
click at [289, 25] on div "SAAD" at bounding box center [296, 27] width 28 height 14
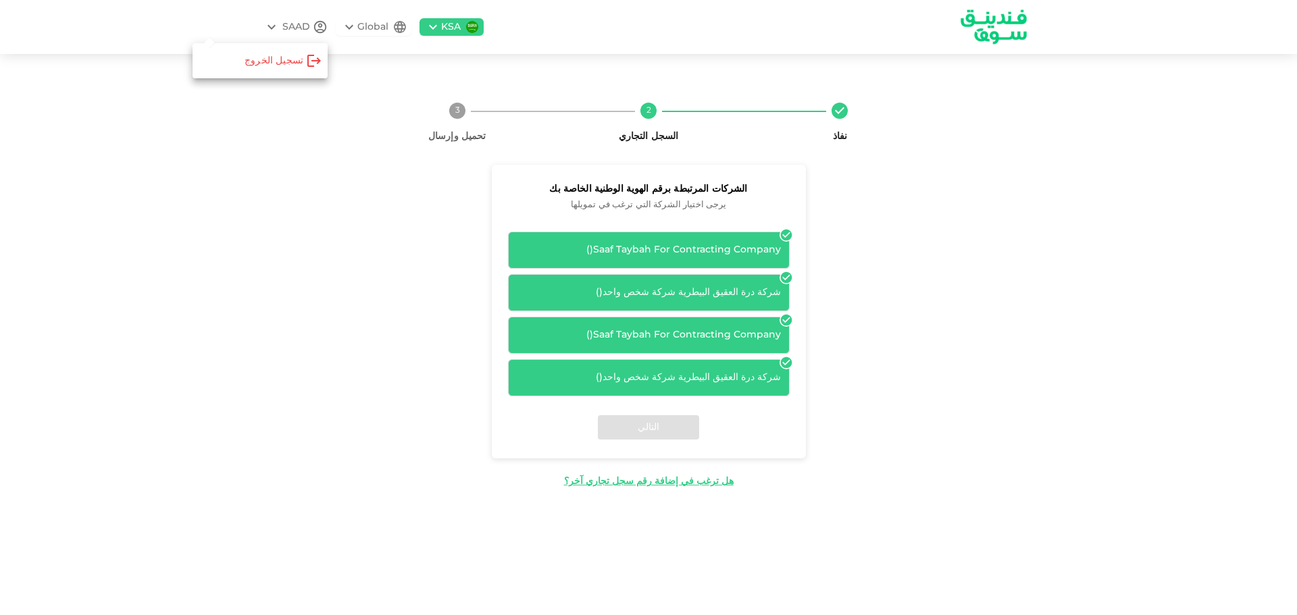
click at [183, 312] on div at bounding box center [648, 307] width 1297 height 615
click at [1067, 280] on div "نفاذ 2 السجل التجاري 3 تحميل وإرسال الشركات المرتبطة برقم الهوية الوطنية الخاصة…" at bounding box center [648, 290] width 1297 height 440
click at [649, 247] on div "Saaf Taybah For Contracting Company ( )" at bounding box center [649, 250] width 264 height 14
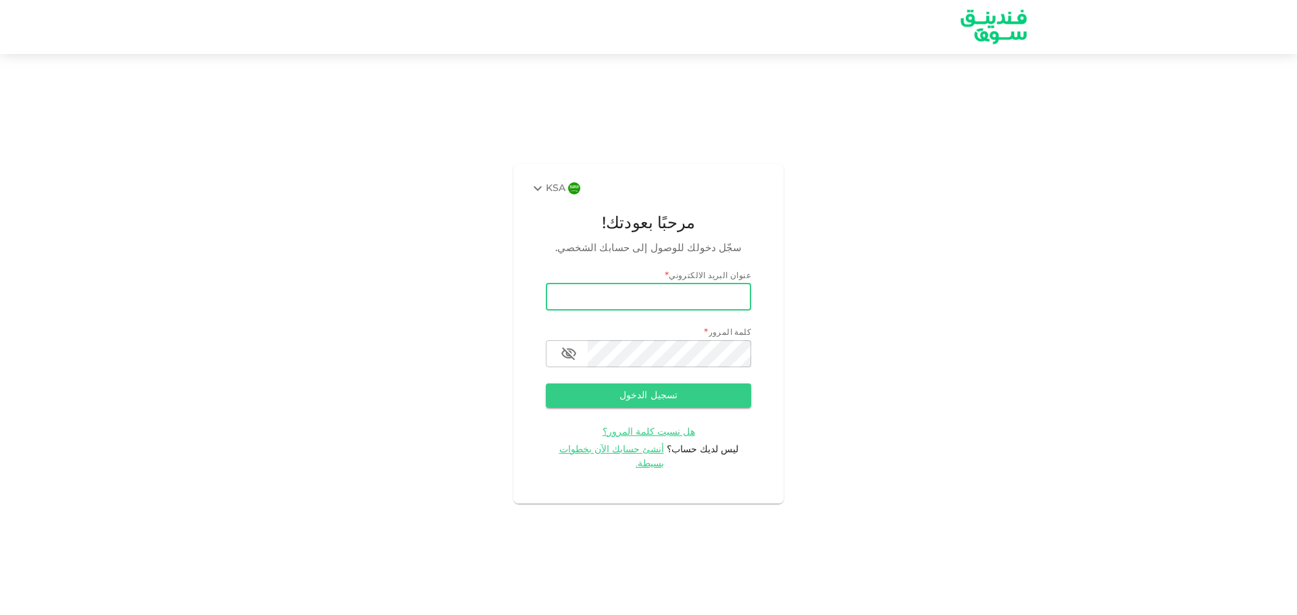
click at [640, 297] on input "email" at bounding box center [648, 297] width 205 height 27
type input "[EMAIL_ADDRESS][DOMAIN_NAME]"
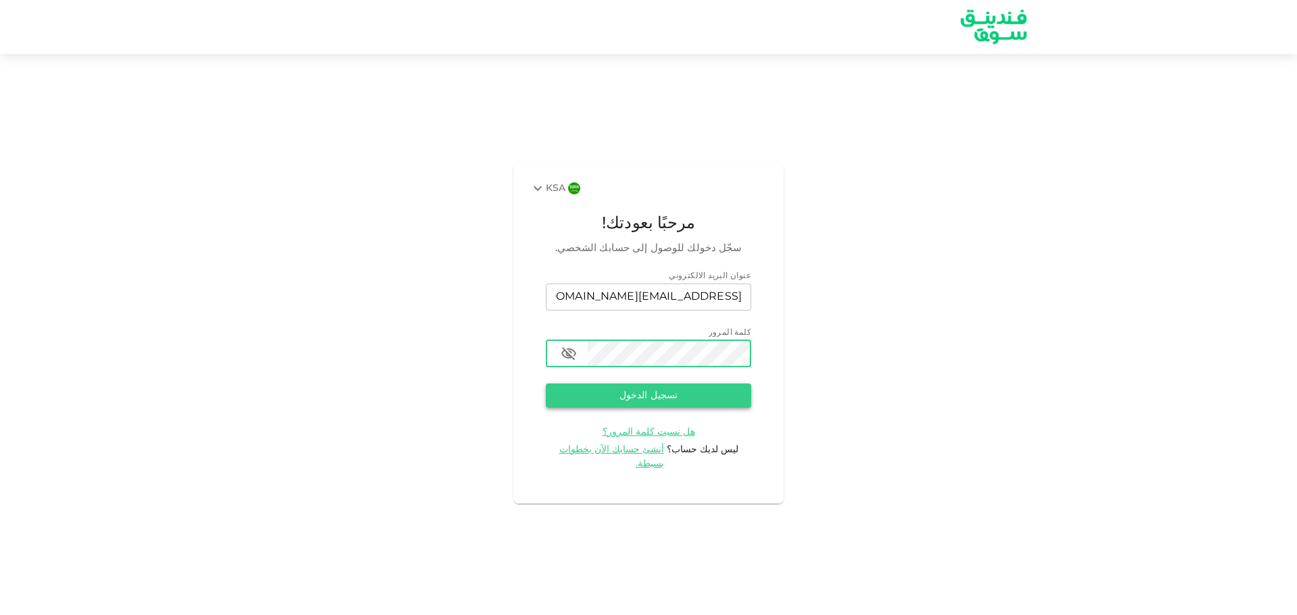
click at [680, 401] on button "تسجيل الدخول" at bounding box center [648, 396] width 205 height 24
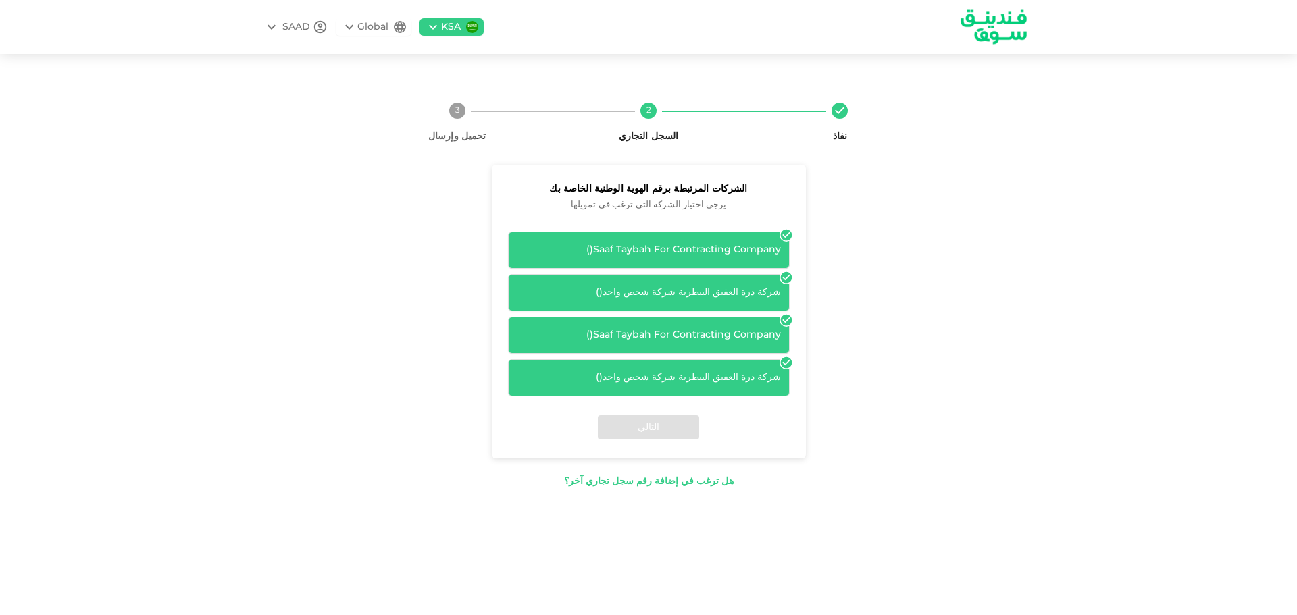
click at [786, 369] on icon at bounding box center [787, 363] width 14 height 14
click at [780, 308] on div "شركة درة العقيق البيطرية شركة شخص واحد ( )" at bounding box center [649, 292] width 282 height 37
click at [782, 274] on icon at bounding box center [785, 277] width 11 height 11
click at [779, 233] on div "Saaf Taybah For Contracting Company ( )" at bounding box center [649, 250] width 282 height 37
click at [645, 284] on div "شركة درة العقيق البيطرية شركة شخص واحد ( )" at bounding box center [649, 292] width 282 height 37
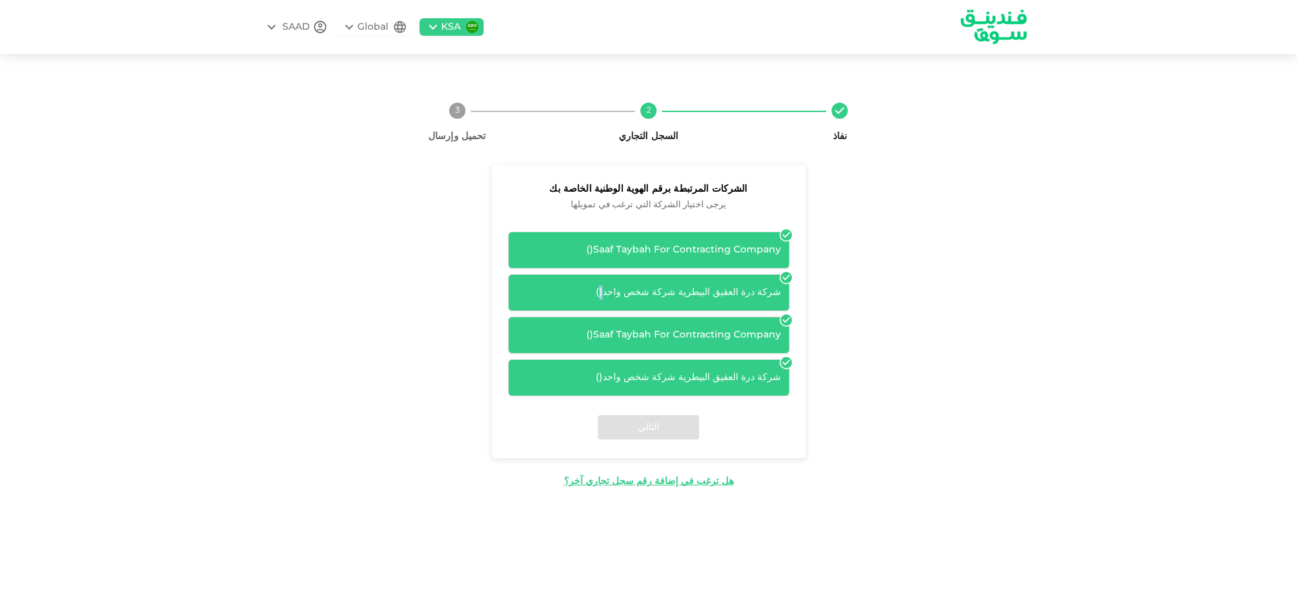
click at [645, 284] on div "شركة درة العقيق البيطرية شركة شخص واحد ( )" at bounding box center [649, 292] width 282 height 37
click at [648, 236] on div "Saaf Taybah For Contracting Company ( )" at bounding box center [649, 250] width 282 height 37
